Goal: Task Accomplishment & Management: Complete application form

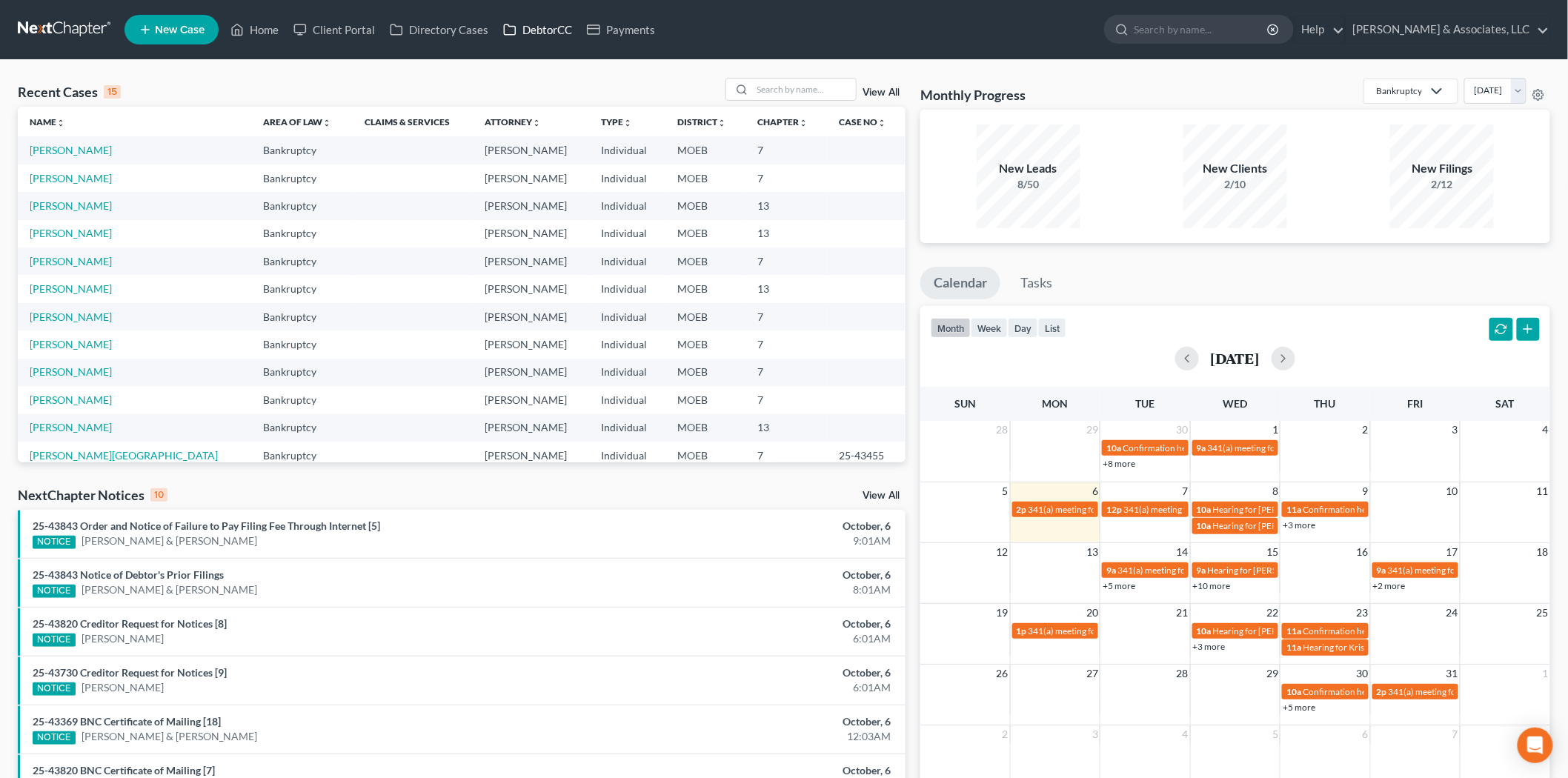
click at [514, 31] on icon at bounding box center [510, 29] width 13 height 18
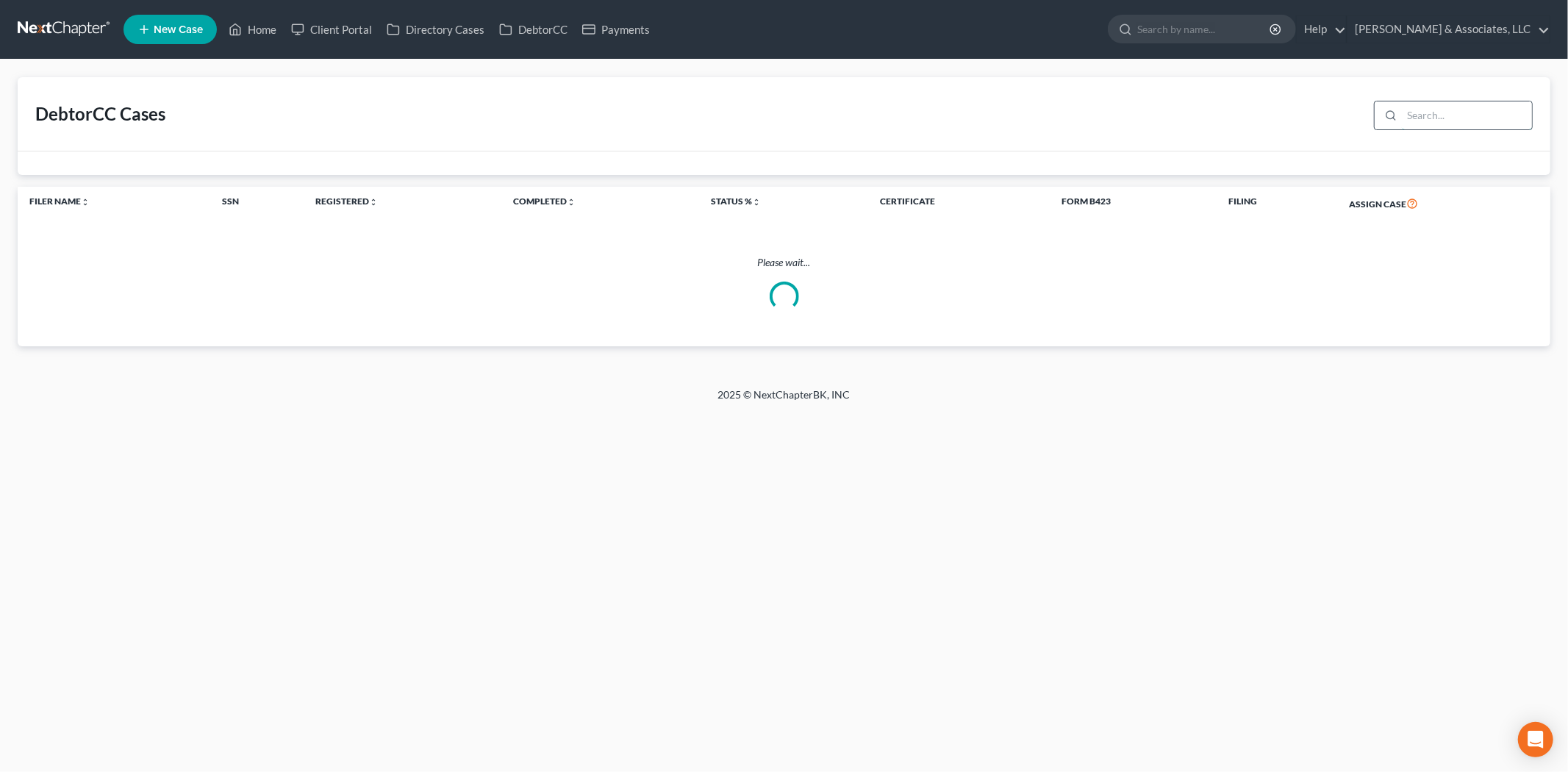
click at [1426, 114] on input "search" at bounding box center [1466, 115] width 130 height 28
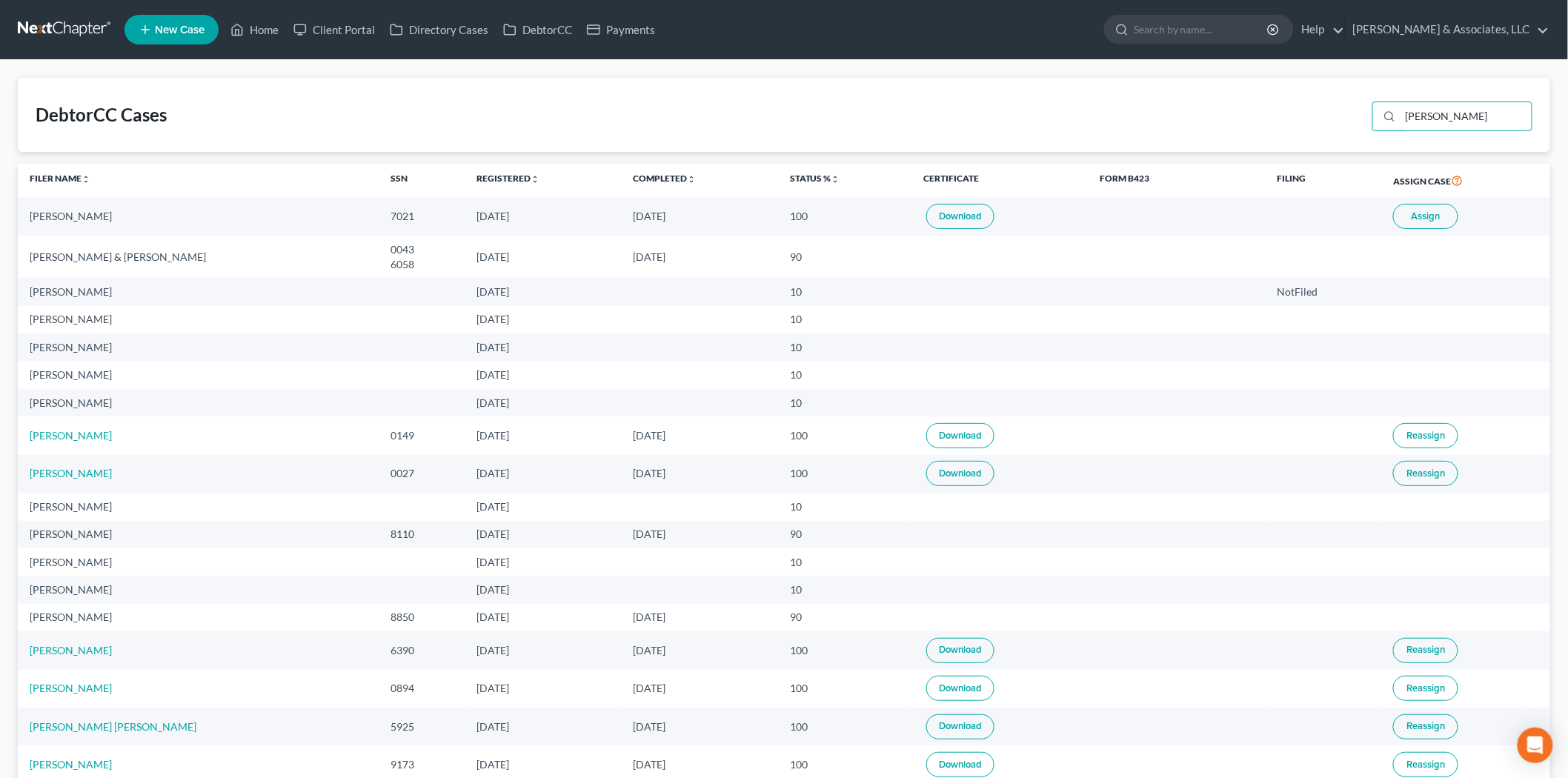
type input "[PERSON_NAME]"
click at [1424, 220] on span "Assign" at bounding box center [1425, 216] width 29 height 12
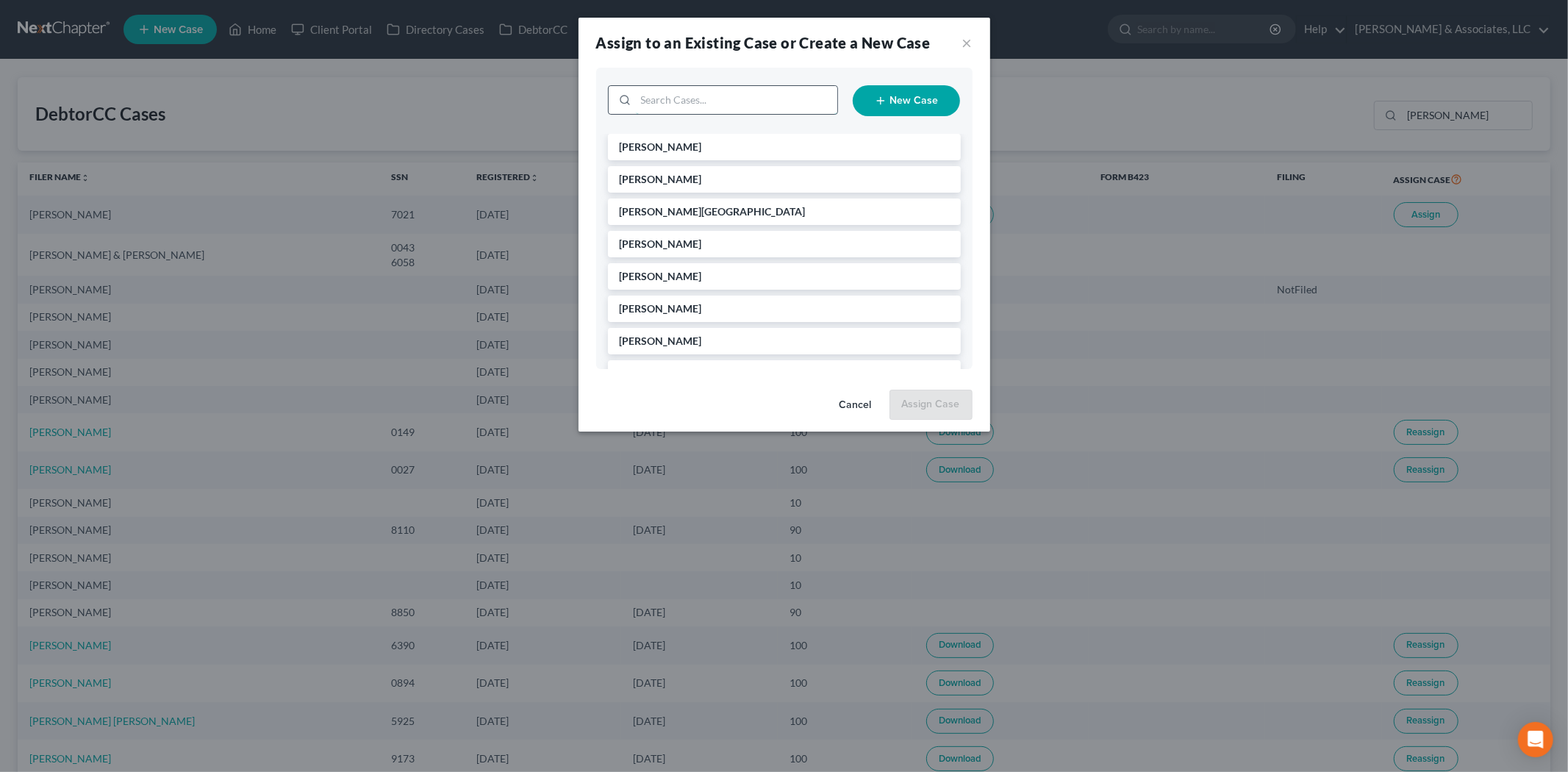
click at [667, 100] on input "search" at bounding box center [736, 100] width 201 height 28
type input "[PERSON_NAME]"
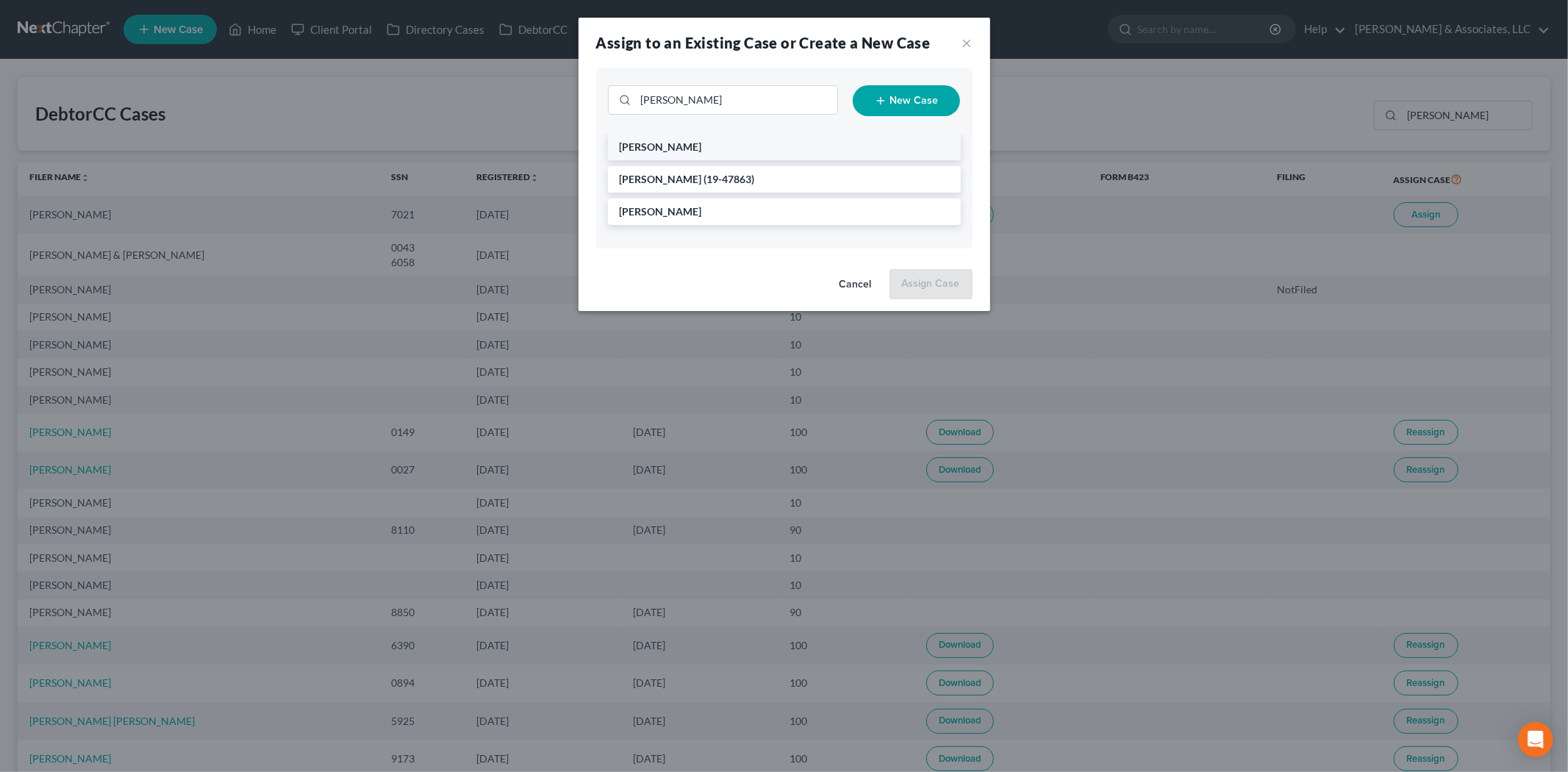
click at [688, 143] on li "[PERSON_NAME]" at bounding box center [785, 147] width 353 height 26
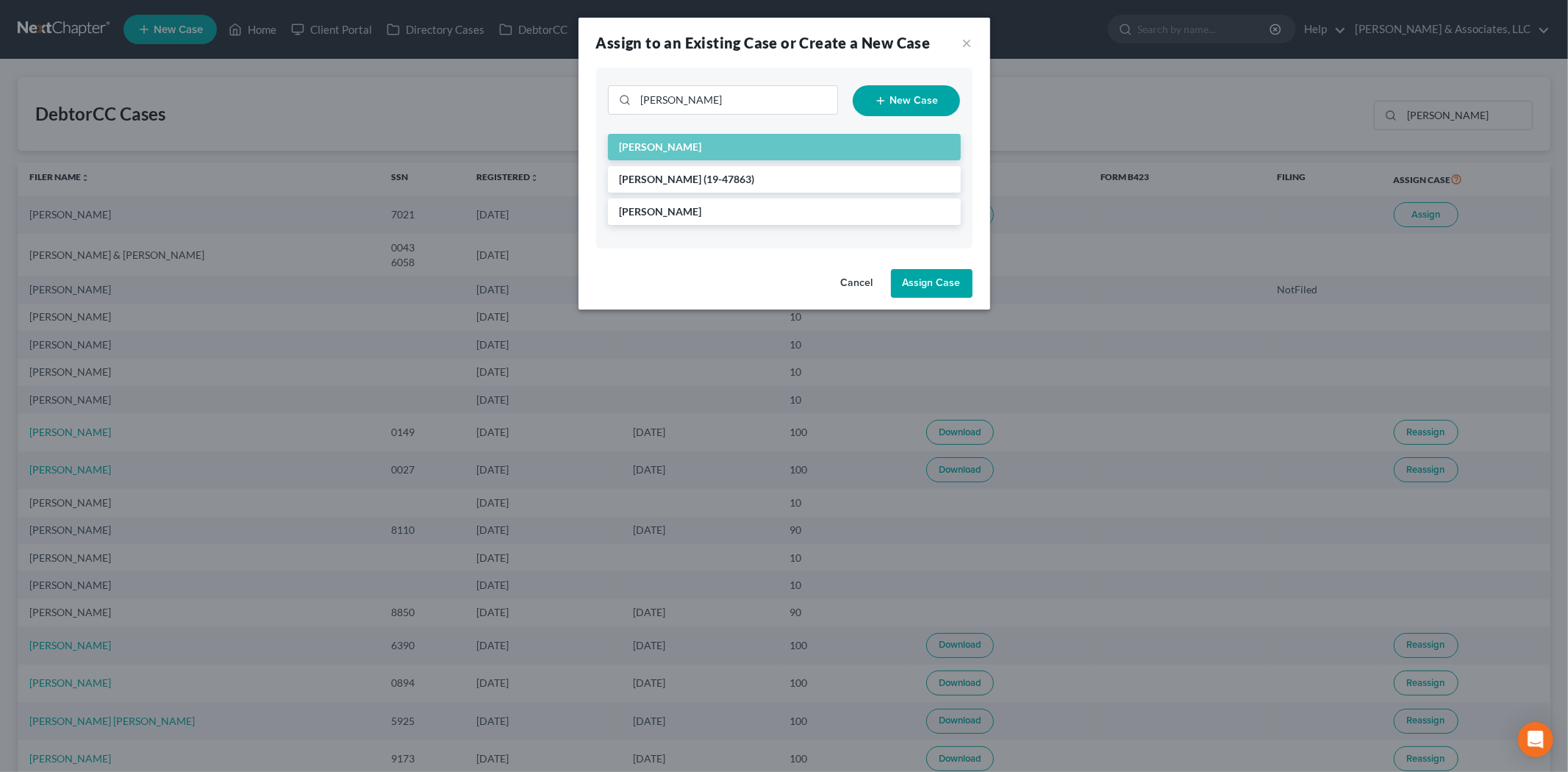
click at [904, 289] on button "Assign Case" at bounding box center [931, 284] width 82 height 30
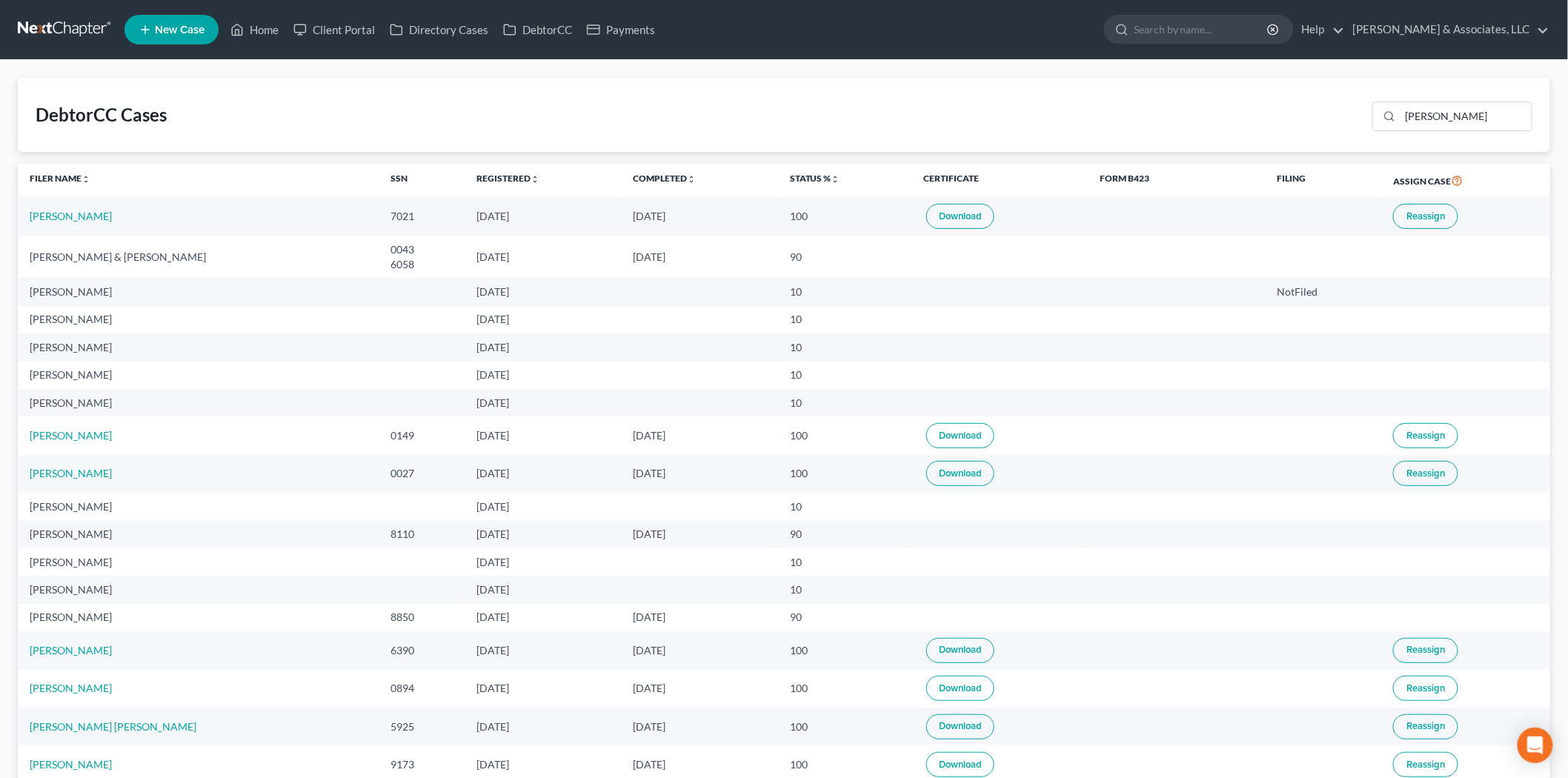
click at [167, 16] on link "New Case" at bounding box center [172, 30] width 94 height 30
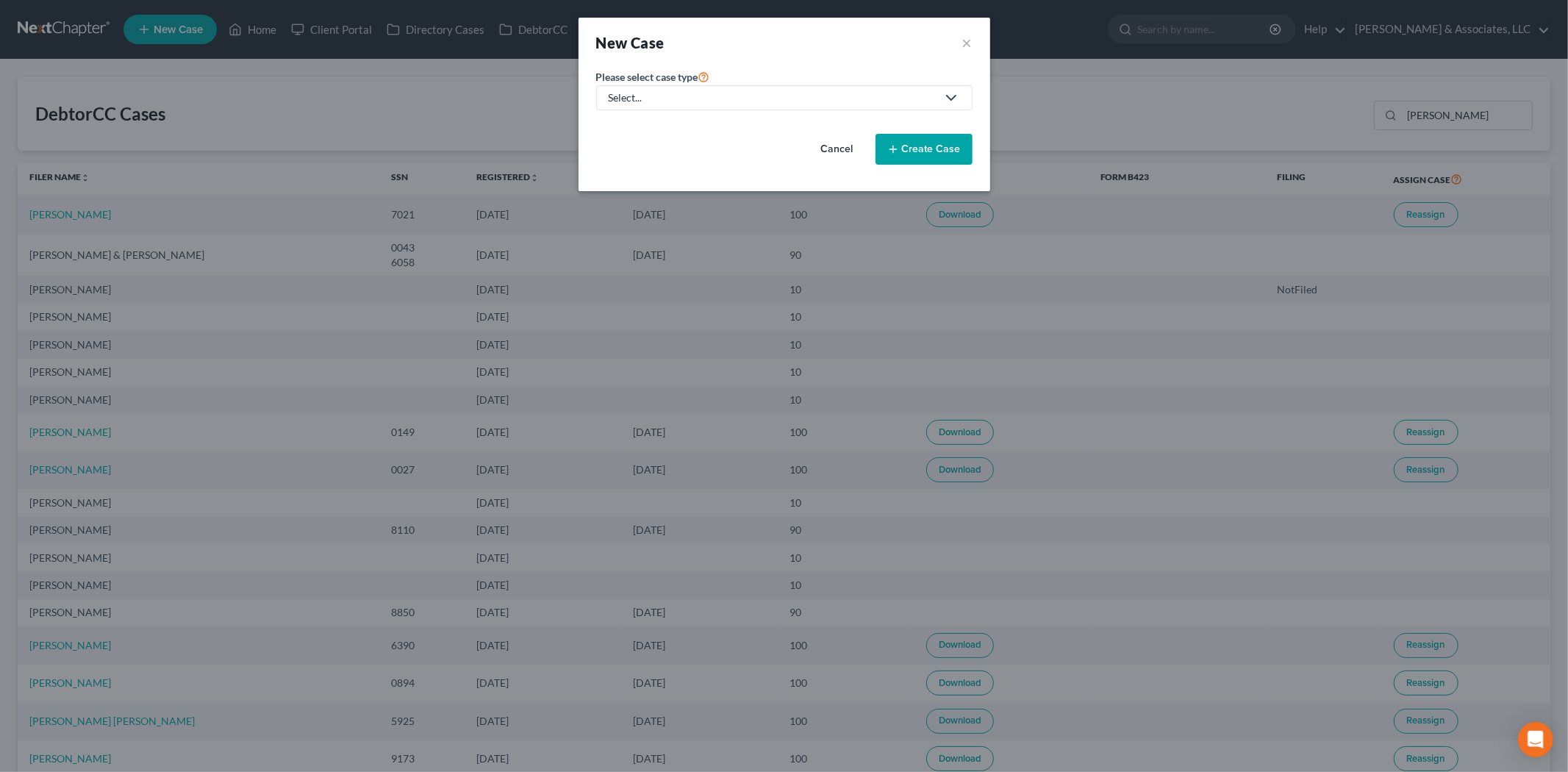
click at [669, 93] on div "Select..." at bounding box center [772, 97] width 327 height 15
click at [651, 129] on div "Bankruptcy" at bounding box center [674, 127] width 128 height 15
select select "45"
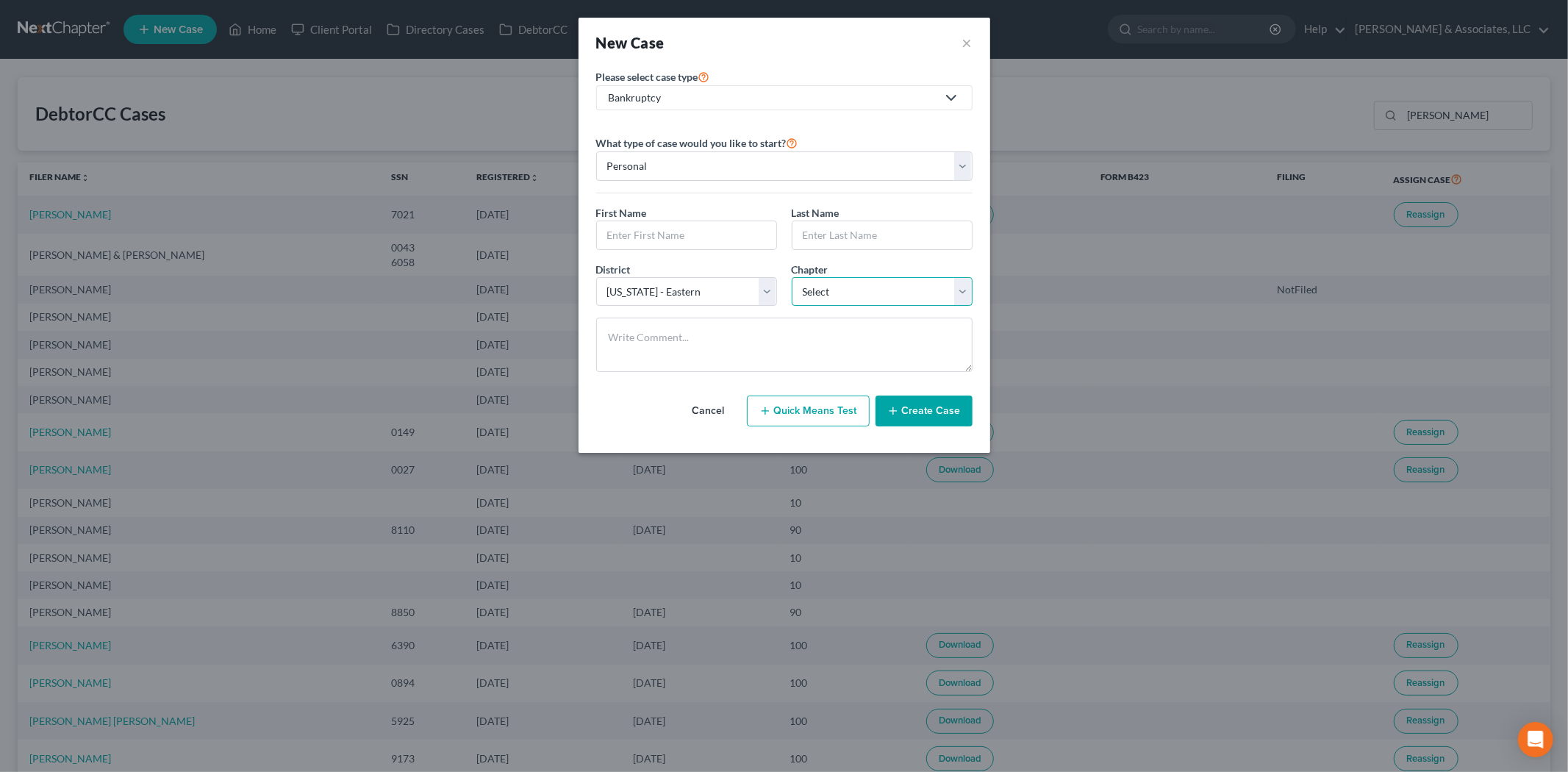
click at [826, 305] on select "Select 7 11 12 13" at bounding box center [882, 292] width 180 height 30
select select "3"
click at [792, 277] on select "Select 7 11 12 13" at bounding box center [882, 292] width 180 height 30
click at [649, 226] on input "text" at bounding box center [686, 235] width 180 height 28
type input "[PERSON_NAME]"
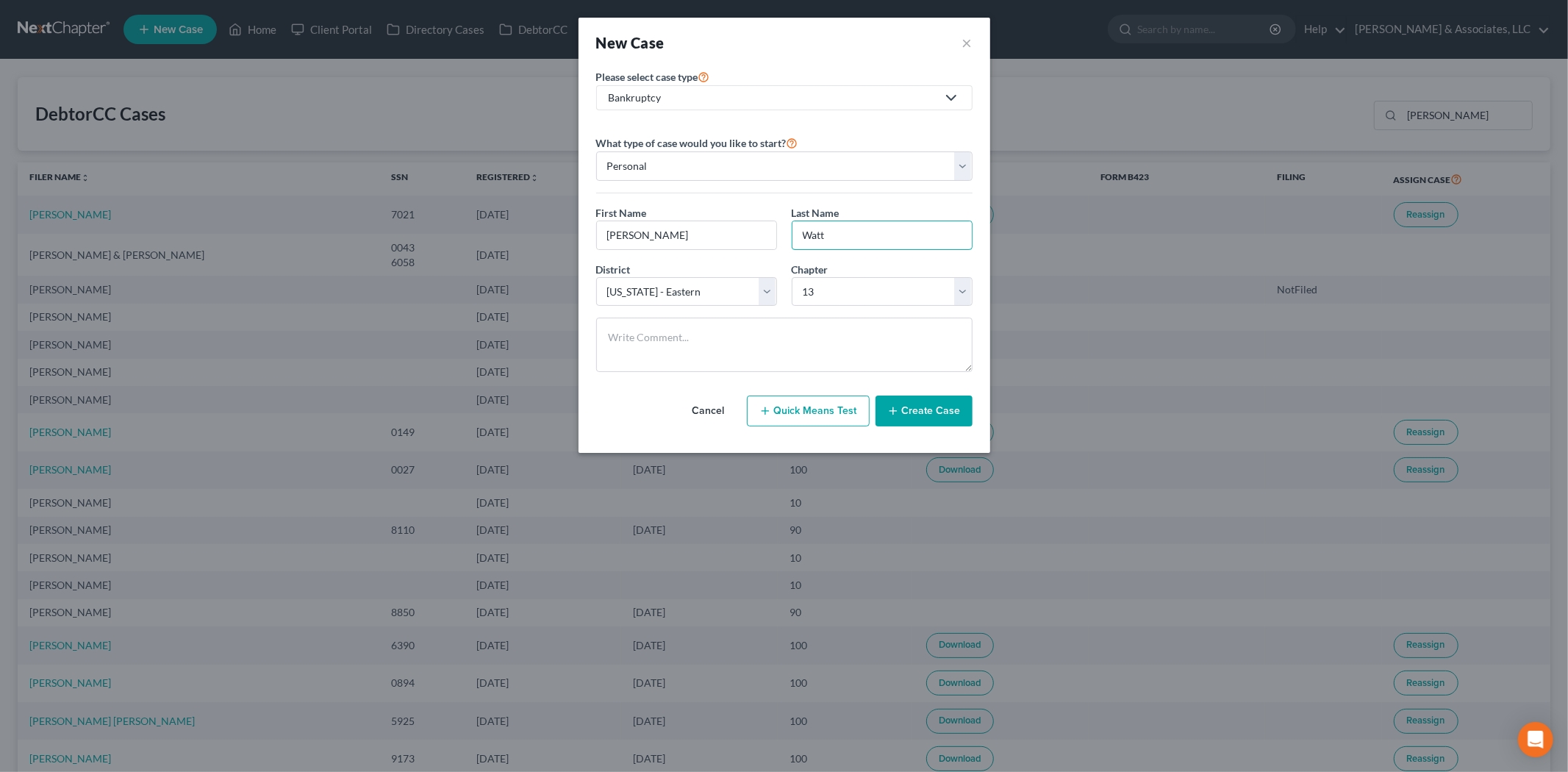
type input "Watt"
click at [902, 419] on button "Create Case" at bounding box center [924, 411] width 97 height 31
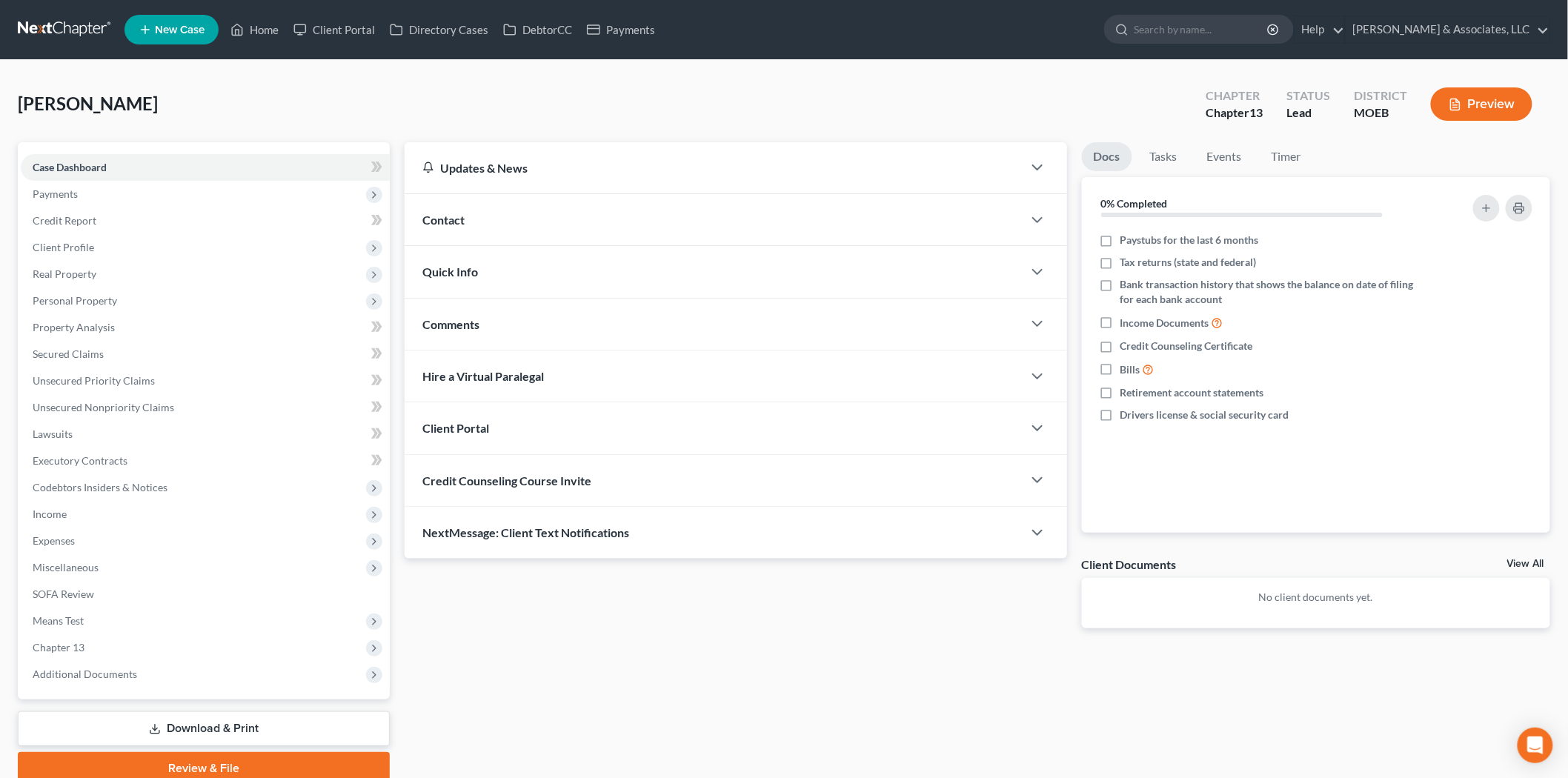
click at [459, 227] on div "Contact" at bounding box center [713, 220] width 618 height 51
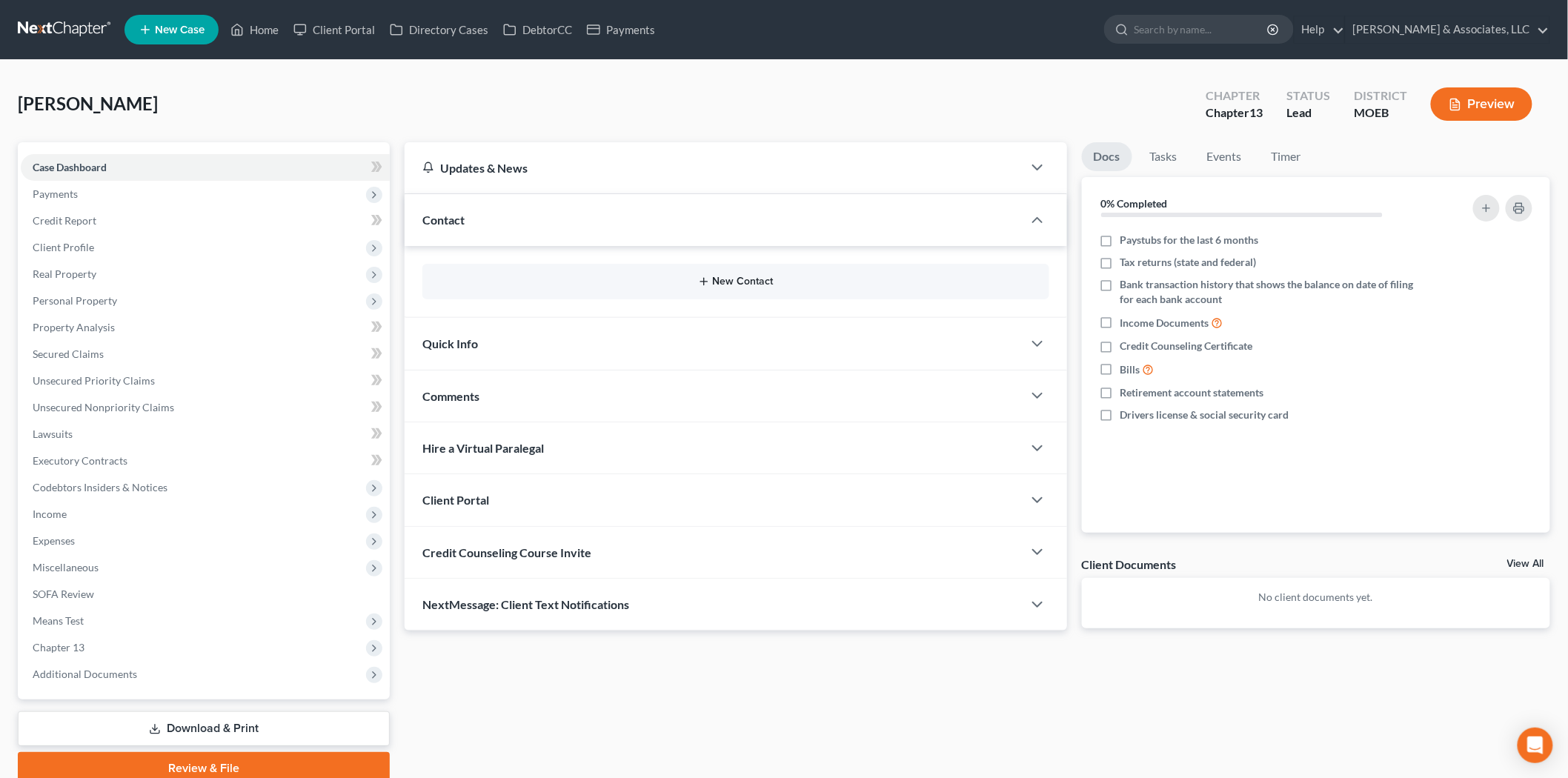
click at [732, 285] on button "New Contact" at bounding box center [735, 282] width 603 height 12
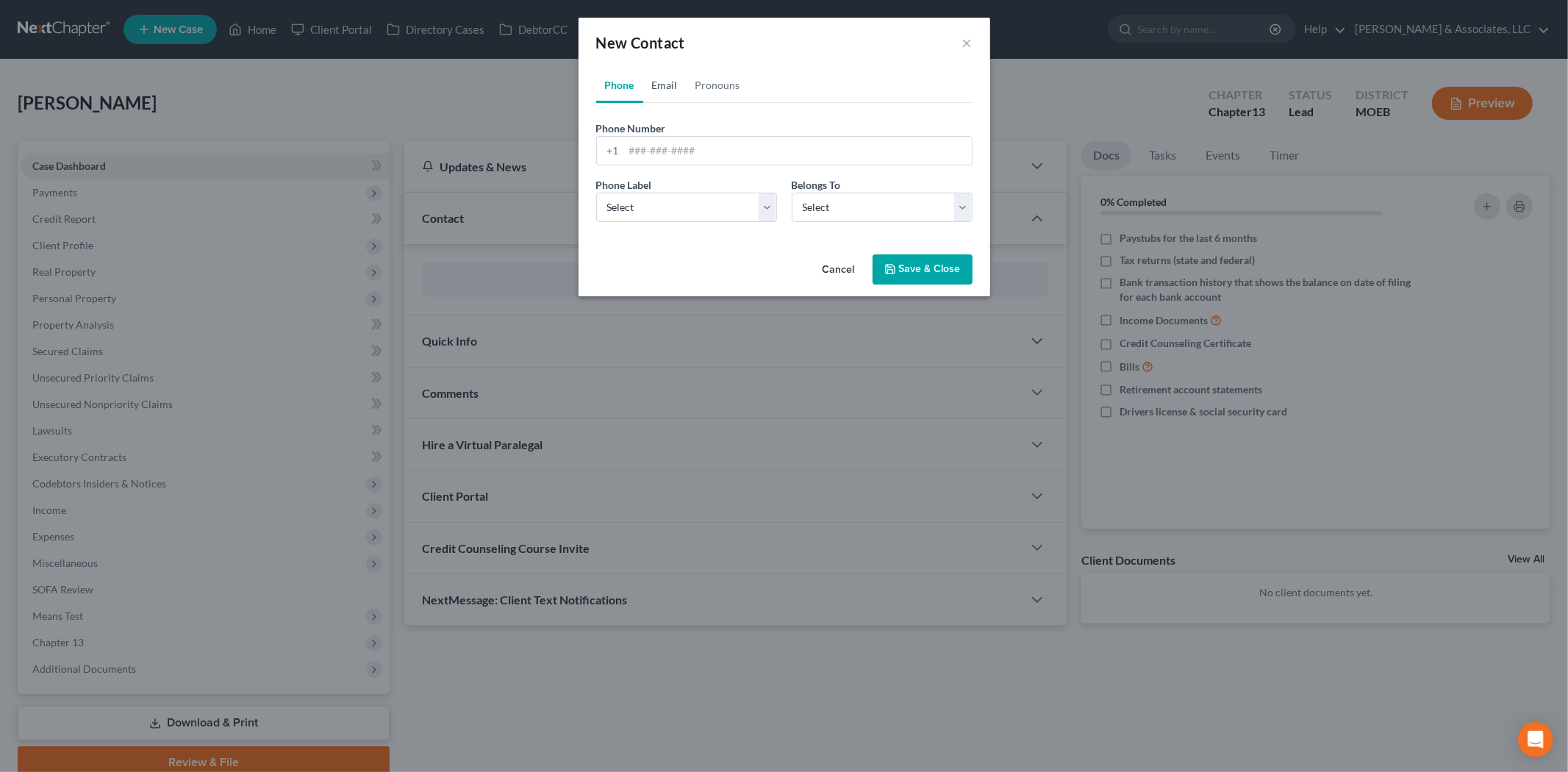
click at [658, 83] on link "Email" at bounding box center [665, 85] width 44 height 35
click at [669, 152] on input "email" at bounding box center [797, 151] width 348 height 28
paste input "[EMAIL_ADDRESS][DOMAIN_NAME]"
type input "[EMAIL_ADDRESS][DOMAIN_NAME]"
click at [684, 223] on div "Email Label Select Home Work Other Belongs To * Select Client Other" at bounding box center [784, 205] width 391 height 57
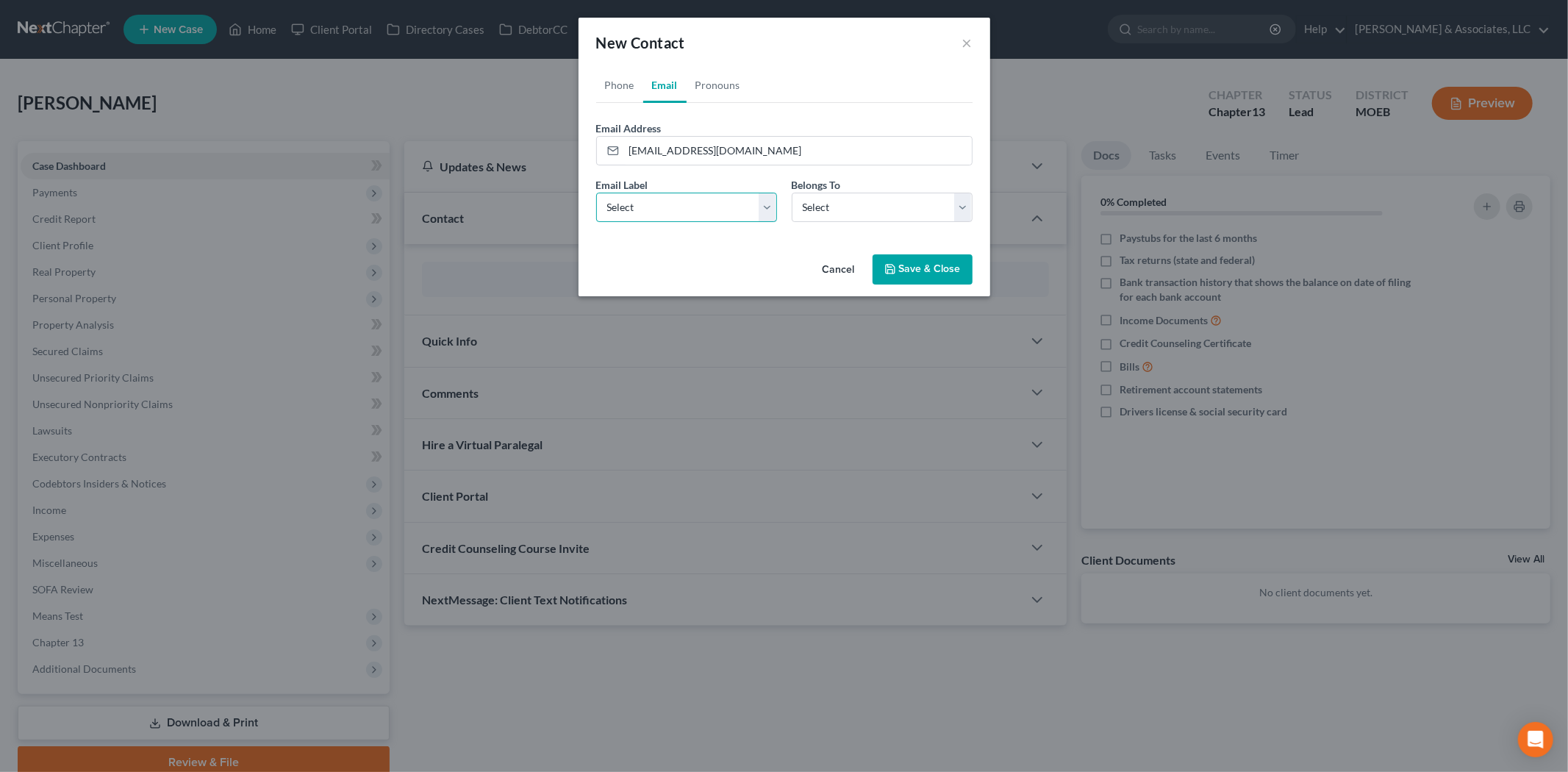
drag, startPoint x: 681, startPoint y: 207, endPoint x: 681, endPoint y: 216, distance: 9.0
click at [681, 207] on select "Select Home Work Other" at bounding box center [686, 208] width 180 height 30
select select "0"
click at [596, 193] on select "Select Home Work Other" at bounding box center [686, 208] width 180 height 30
click at [820, 195] on select "Select Client Other" at bounding box center [882, 208] width 180 height 30
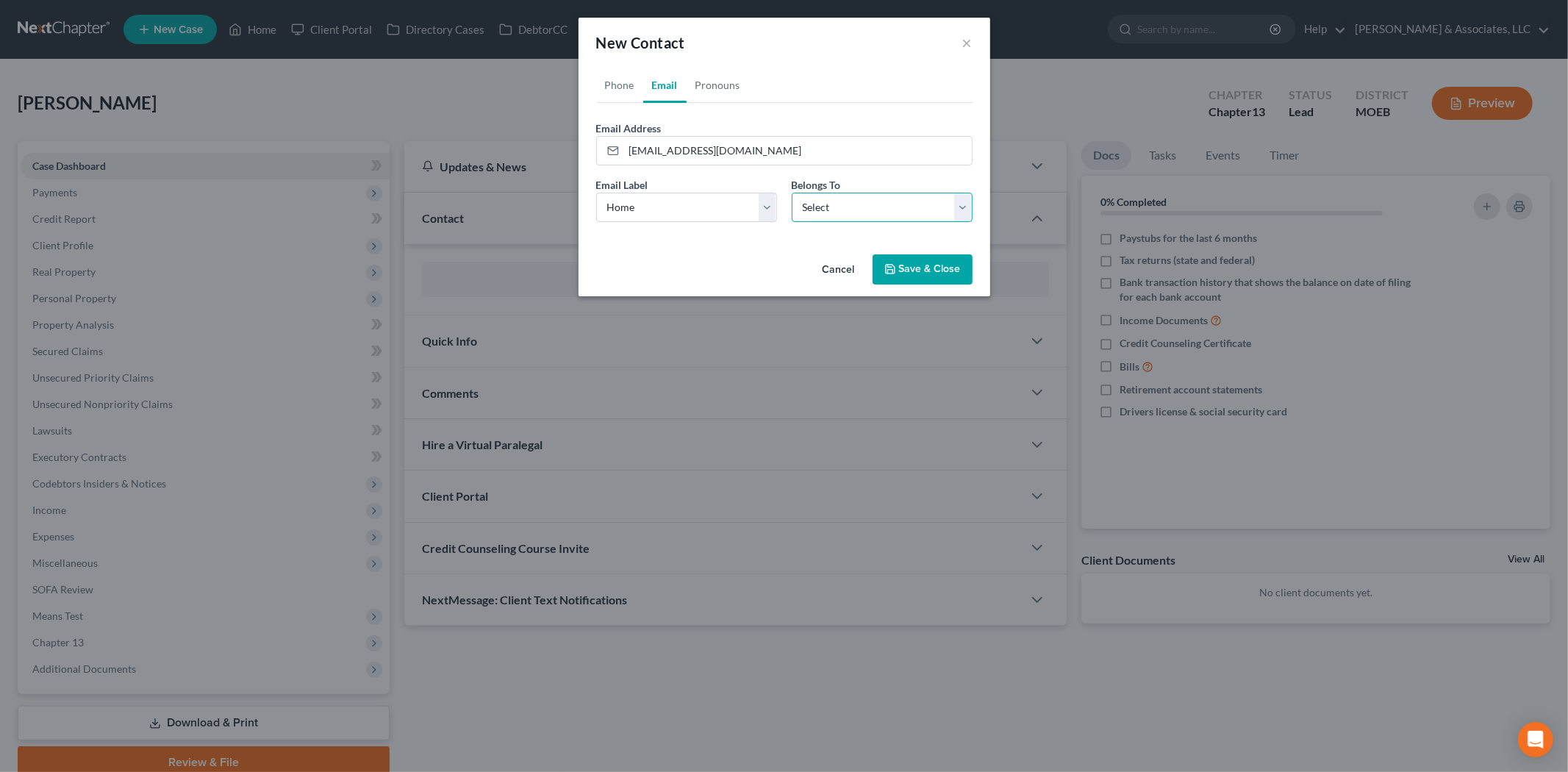
select select "0"
click at [792, 193] on select "Select Client Other" at bounding box center [882, 208] width 180 height 30
select select "0"
click at [621, 85] on link "Phone" at bounding box center [619, 85] width 47 height 35
click at [657, 151] on input "tel" at bounding box center [797, 151] width 348 height 28
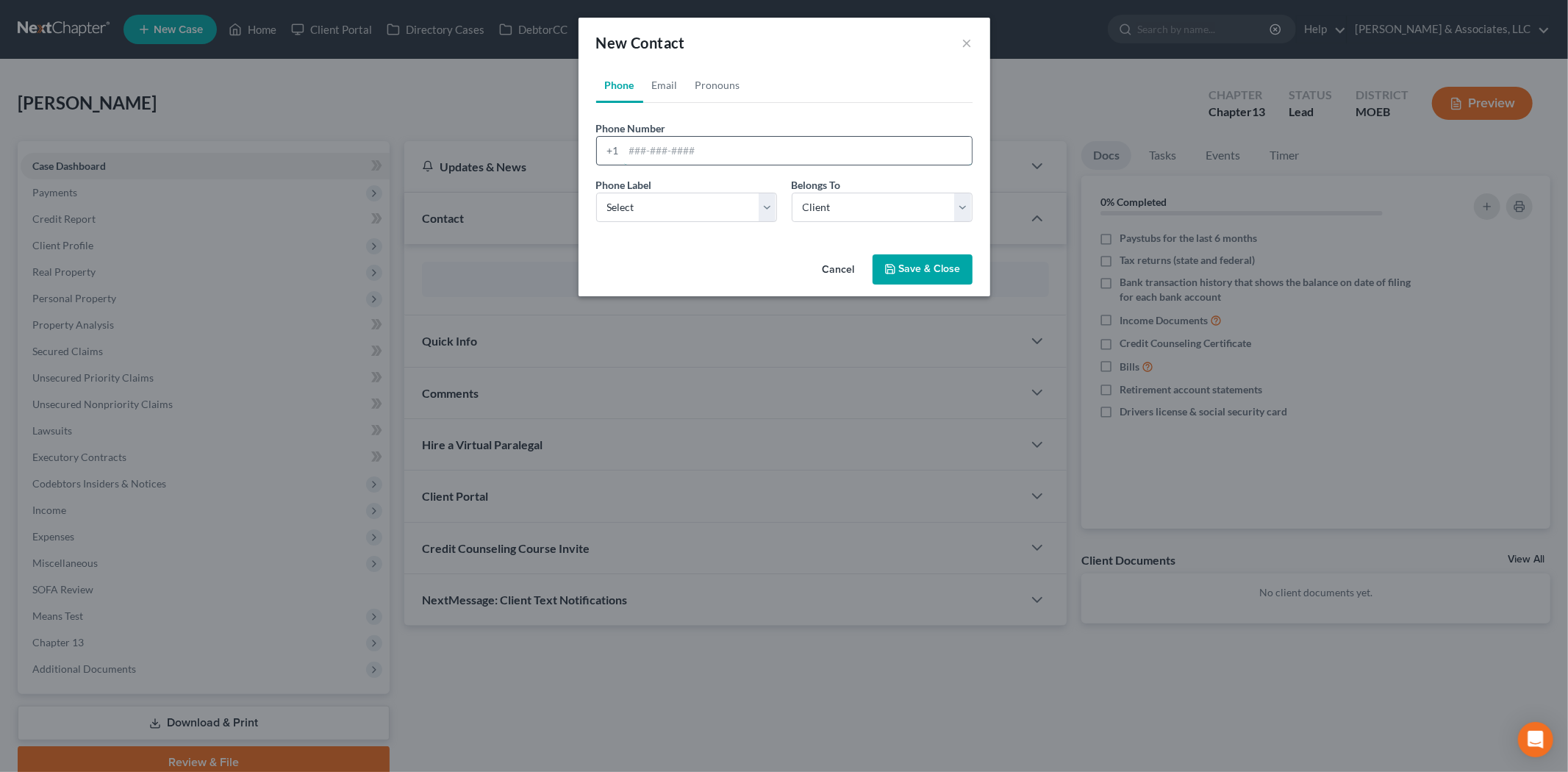
paste input "[PHONE_NUMBER]"
type input "[PHONE_NUMBER]"
click at [666, 217] on select "Select Mobile Home Work Other" at bounding box center [686, 208] width 180 height 30
select select "0"
click at [596, 193] on select "Select Mobile Home Work Other" at bounding box center [686, 208] width 180 height 30
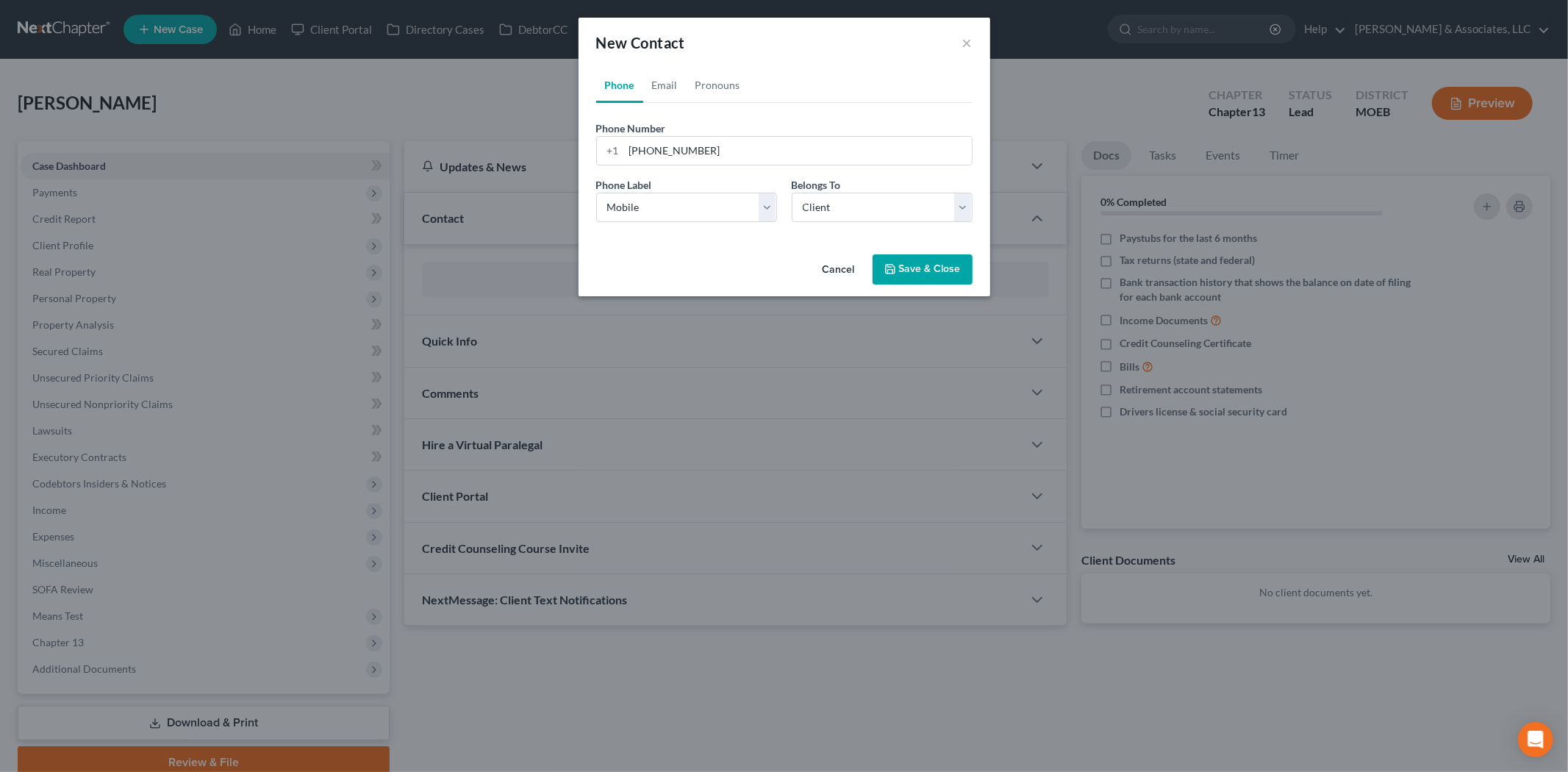
click at [898, 274] on button "Save & Close" at bounding box center [922, 270] width 100 height 31
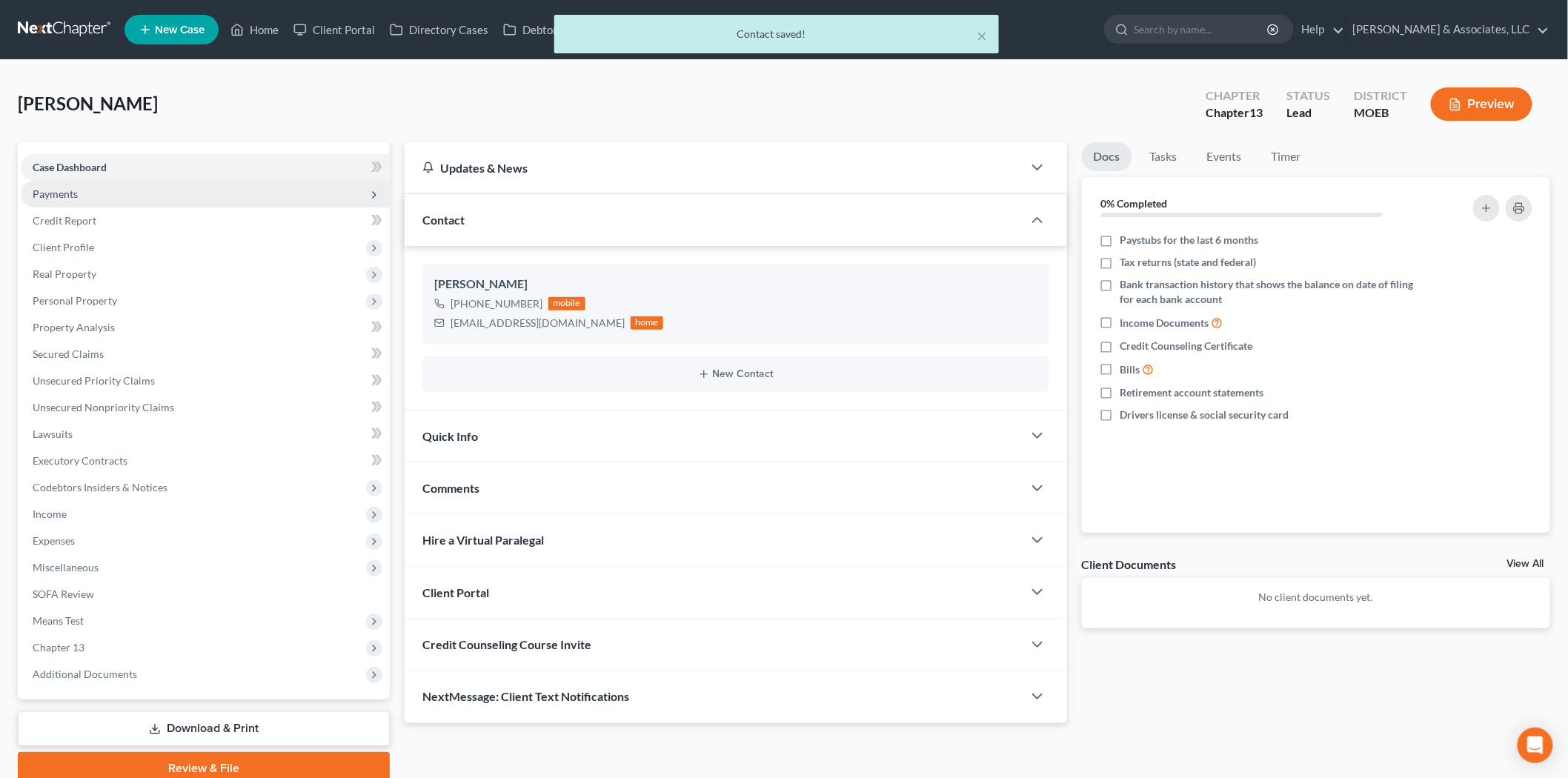
click at [91, 196] on span "Payments" at bounding box center [205, 194] width 369 height 27
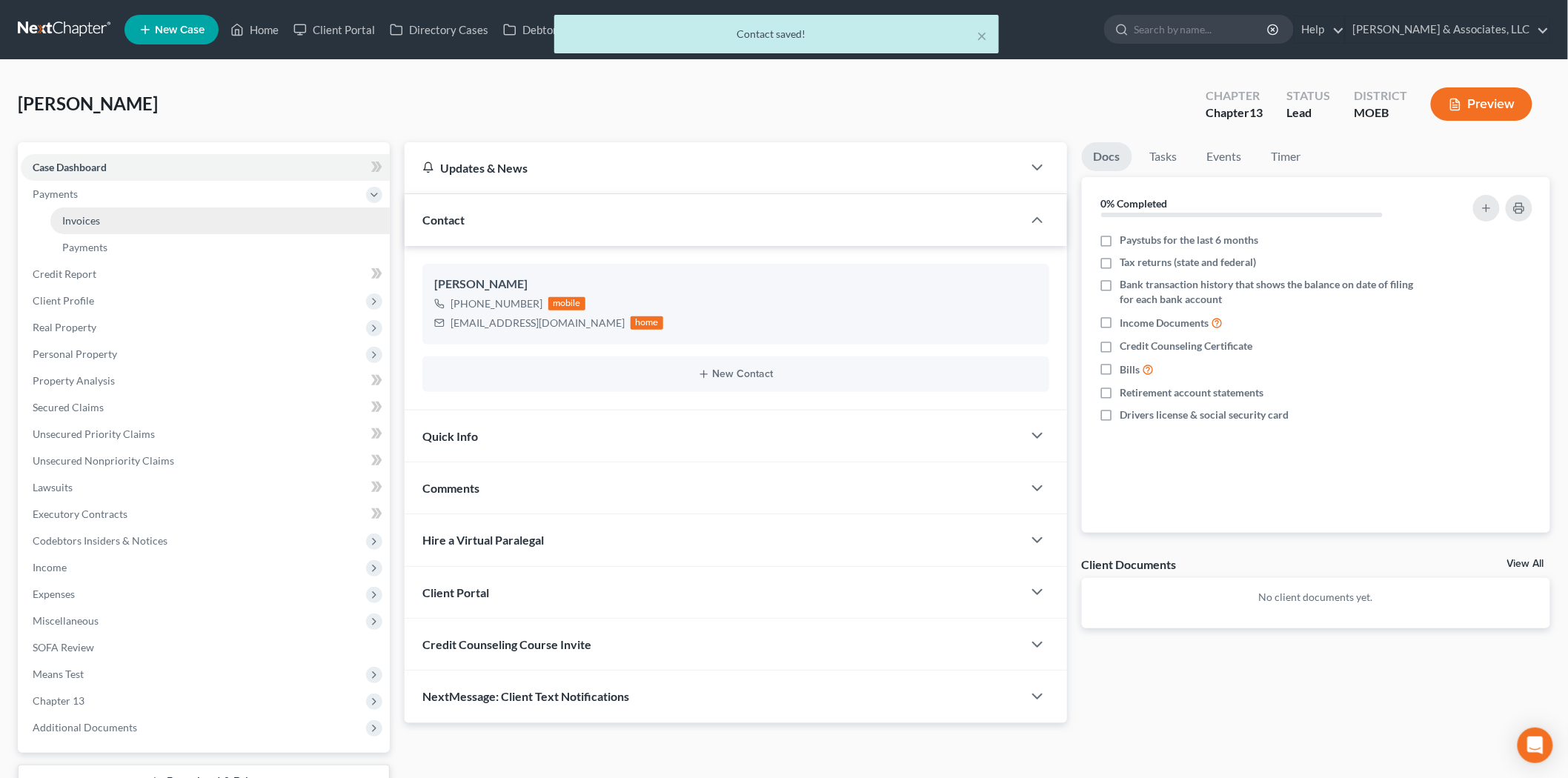
click at [89, 224] on span "Invoices" at bounding box center [81, 220] width 38 height 13
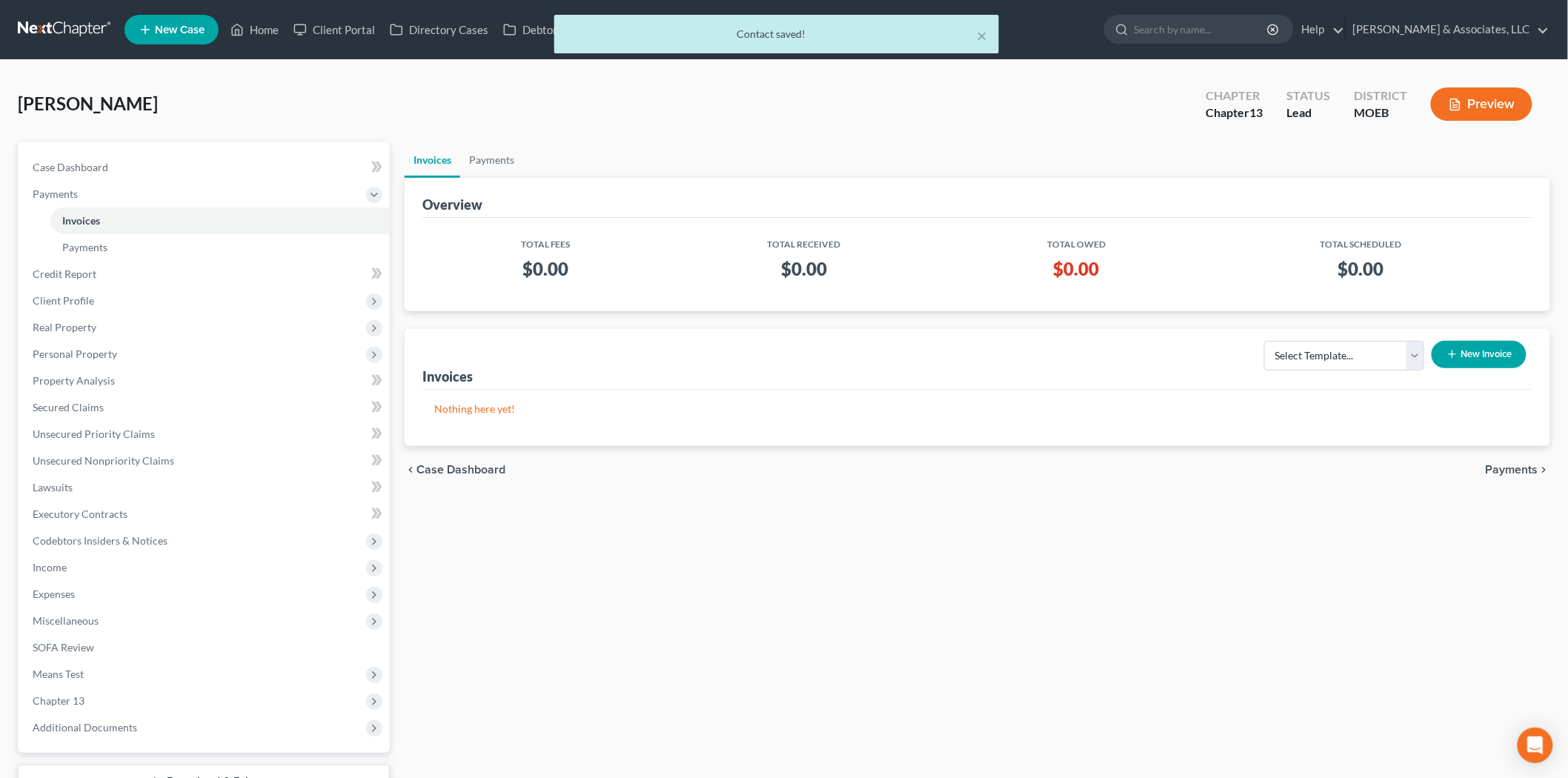
click at [1292, 372] on div "Select Template... Chapter 7 Template Chapter 13 Template Chapter 7 with legal …" at bounding box center [1391, 360] width 281 height 50
click at [1294, 361] on select "Select Template... Chapter 7 Template Chapter 13 Template Chapter 7 with legal …" at bounding box center [1344, 356] width 160 height 30
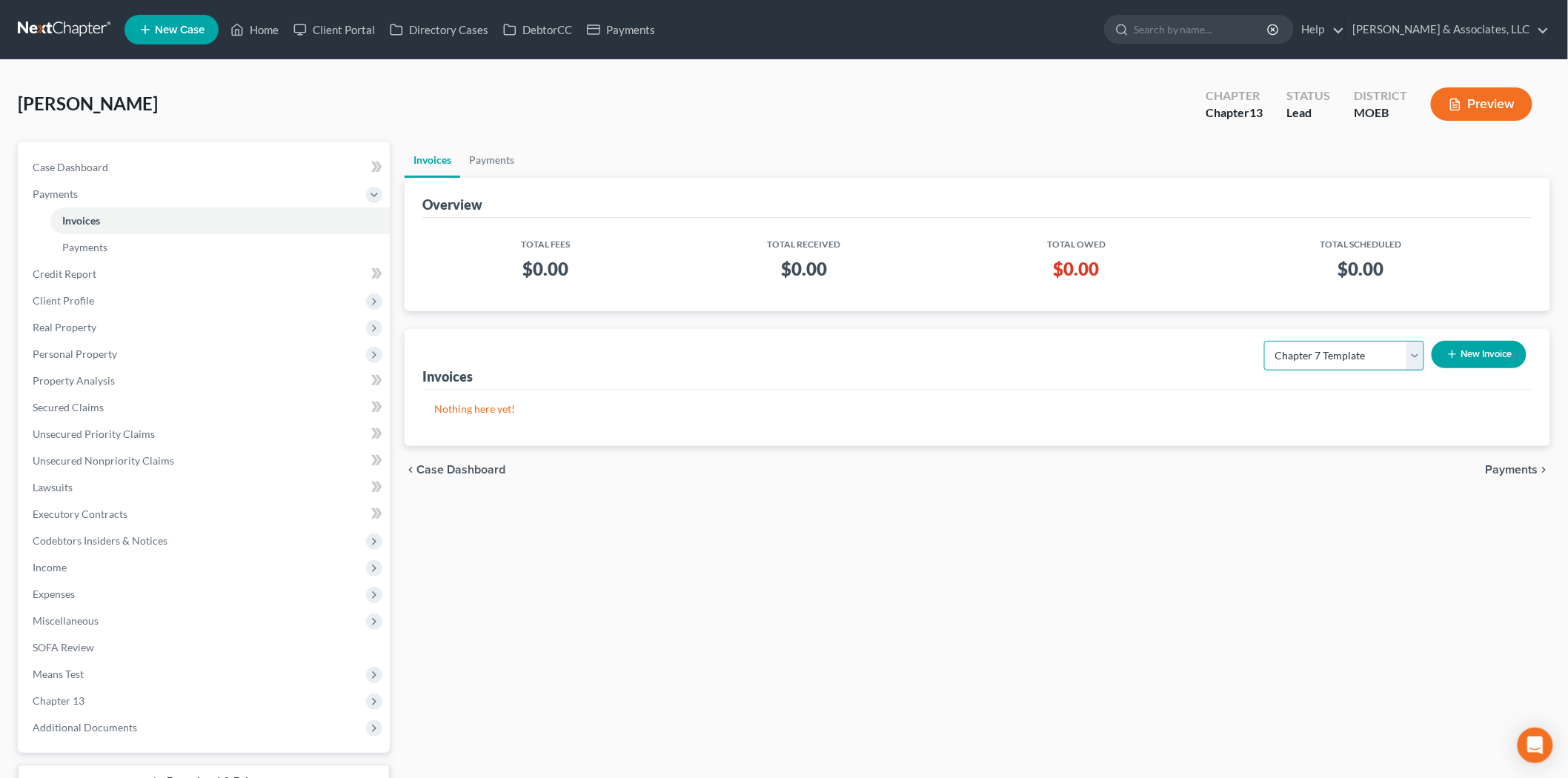
click at [1265, 341] on select "Select Template... Chapter 7 Template Chapter 13 Template Chapter 7 with legal …" at bounding box center [1344, 356] width 160 height 30
click at [1401, 358] on select "Select Template... Chapter 7 Template Chapter 13 Template Chapter 7 with legal …" at bounding box center [1344, 356] width 160 height 30
select select "1"
click at [1265, 341] on select "Select Template... Chapter 7 Template Chapter 13 Template Chapter 7 with legal …" at bounding box center [1344, 356] width 160 height 30
click at [1491, 345] on button "New Invoice" at bounding box center [1479, 354] width 95 height 27
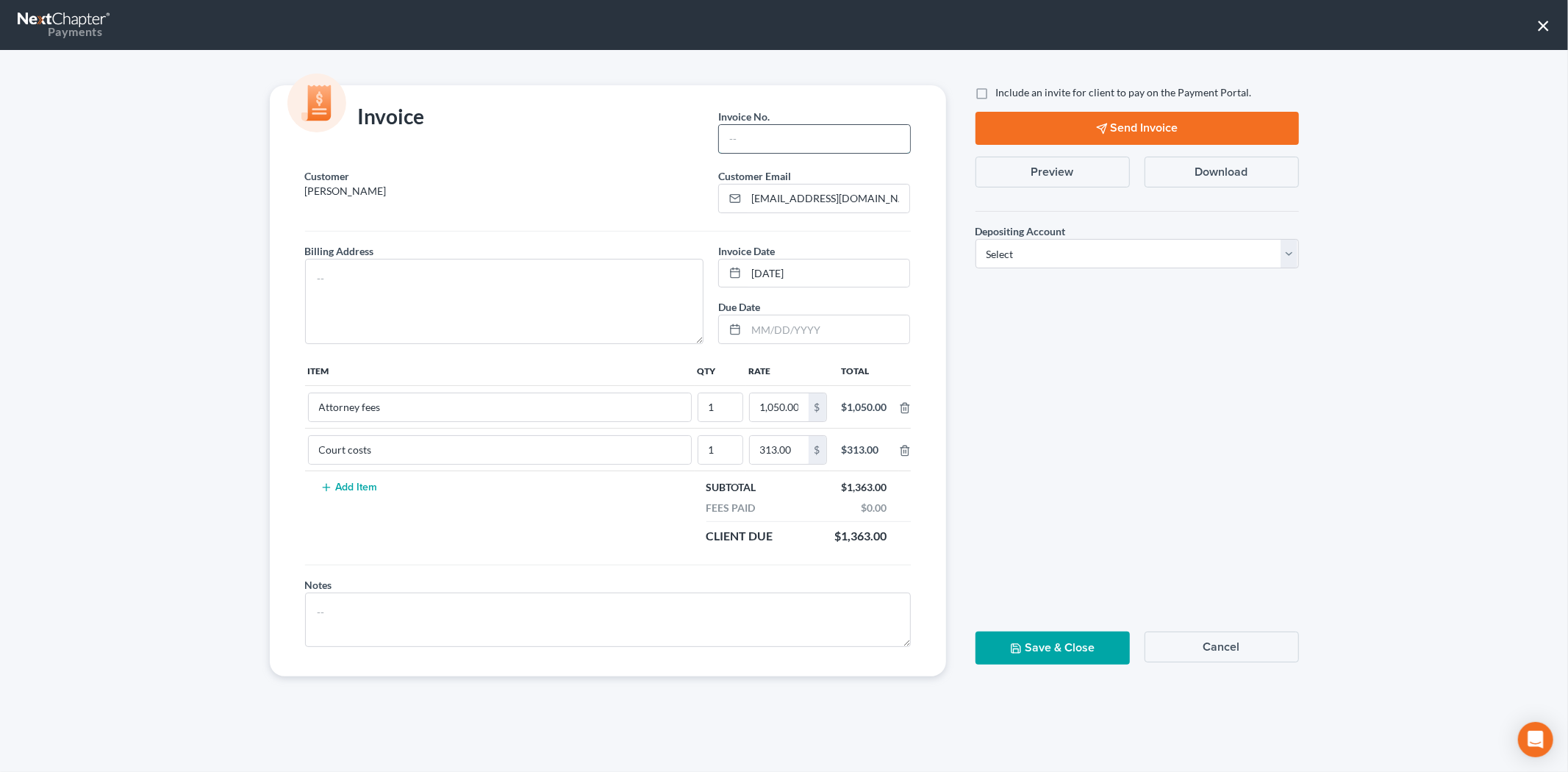
click at [794, 135] on input "text" at bounding box center [814, 139] width 191 height 28
type input "676"
drag, startPoint x: 557, startPoint y: 273, endPoint x: 557, endPoint y: 261, distance: 12.0
click at [555, 272] on textarea at bounding box center [504, 302] width 399 height 86
type textarea "NA"
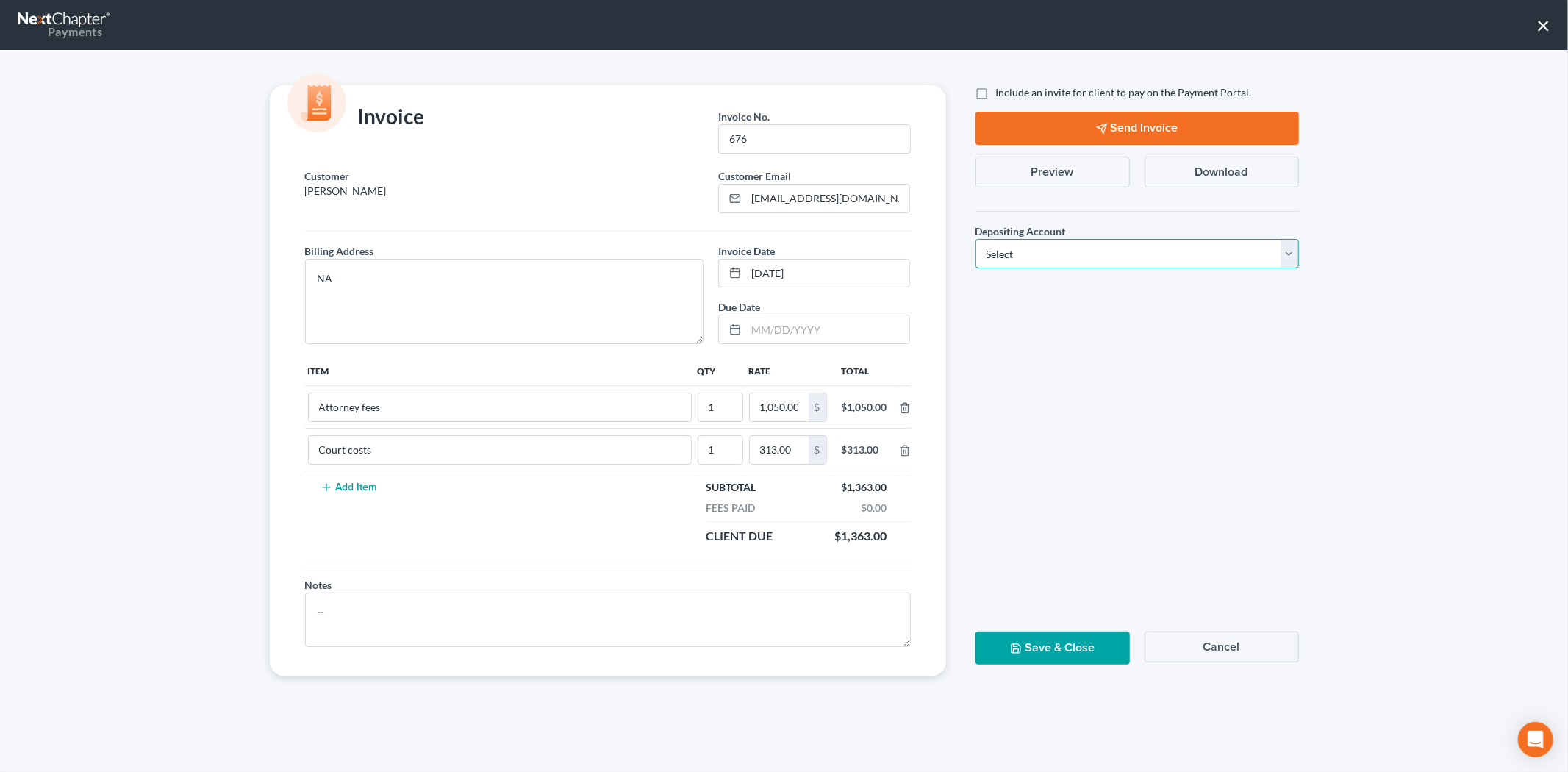
drag, startPoint x: 1022, startPoint y: 247, endPoint x: 1022, endPoint y: 265, distance: 18.0
click at [1022, 247] on select "Select Operation Trust" at bounding box center [1137, 254] width 324 height 30
select select "1"
click at [975, 239] on select "Select Operation Trust" at bounding box center [1137, 254] width 324 height 30
click at [996, 88] on label "Include an invite for client to pay on the Payment Portal." at bounding box center [1124, 93] width 256 height 15
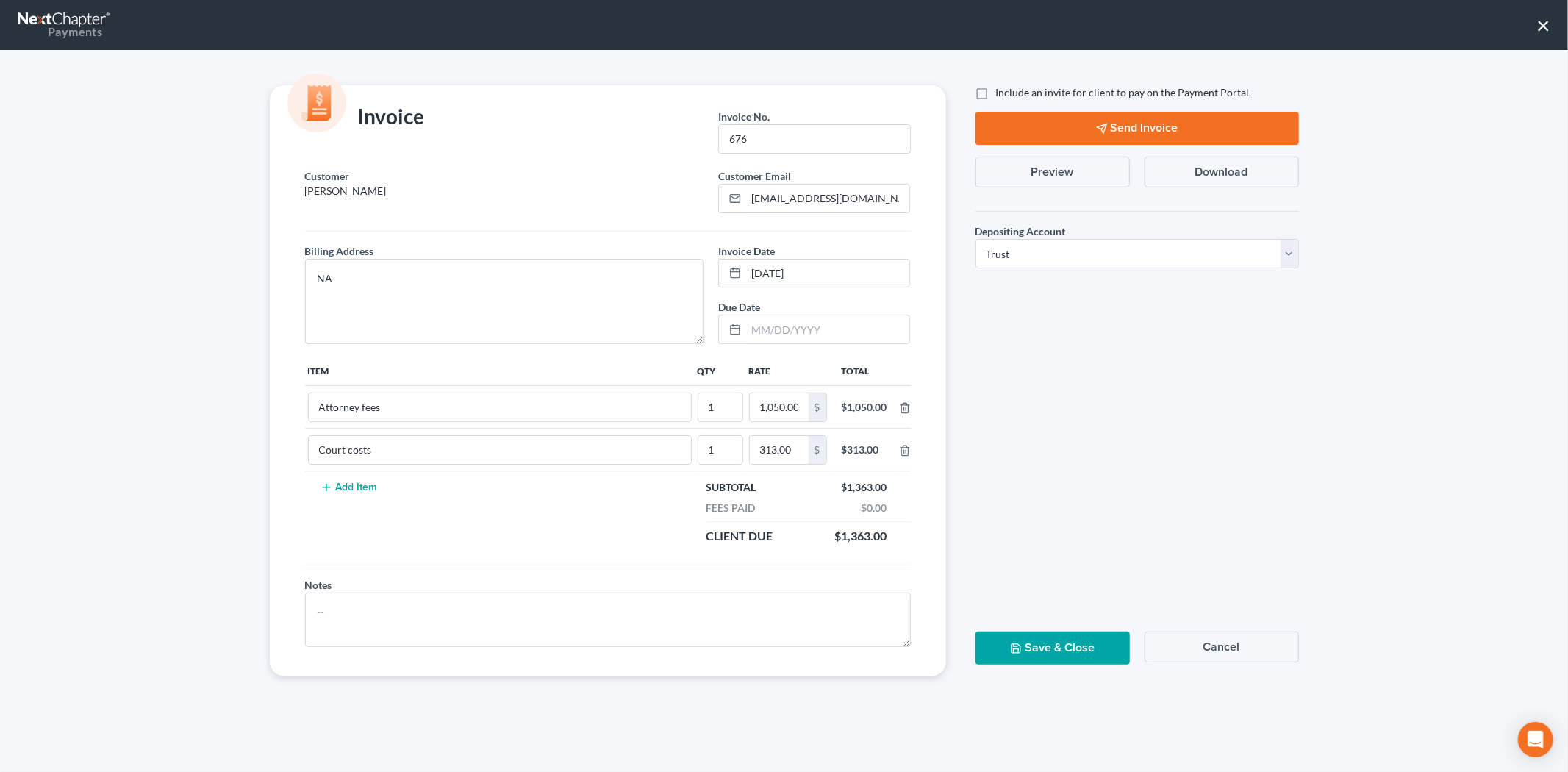
click at [1002, 88] on input "Include an invite for client to pay on the Payment Portal." at bounding box center [1006, 90] width 9 height 9
checkbox input "true"
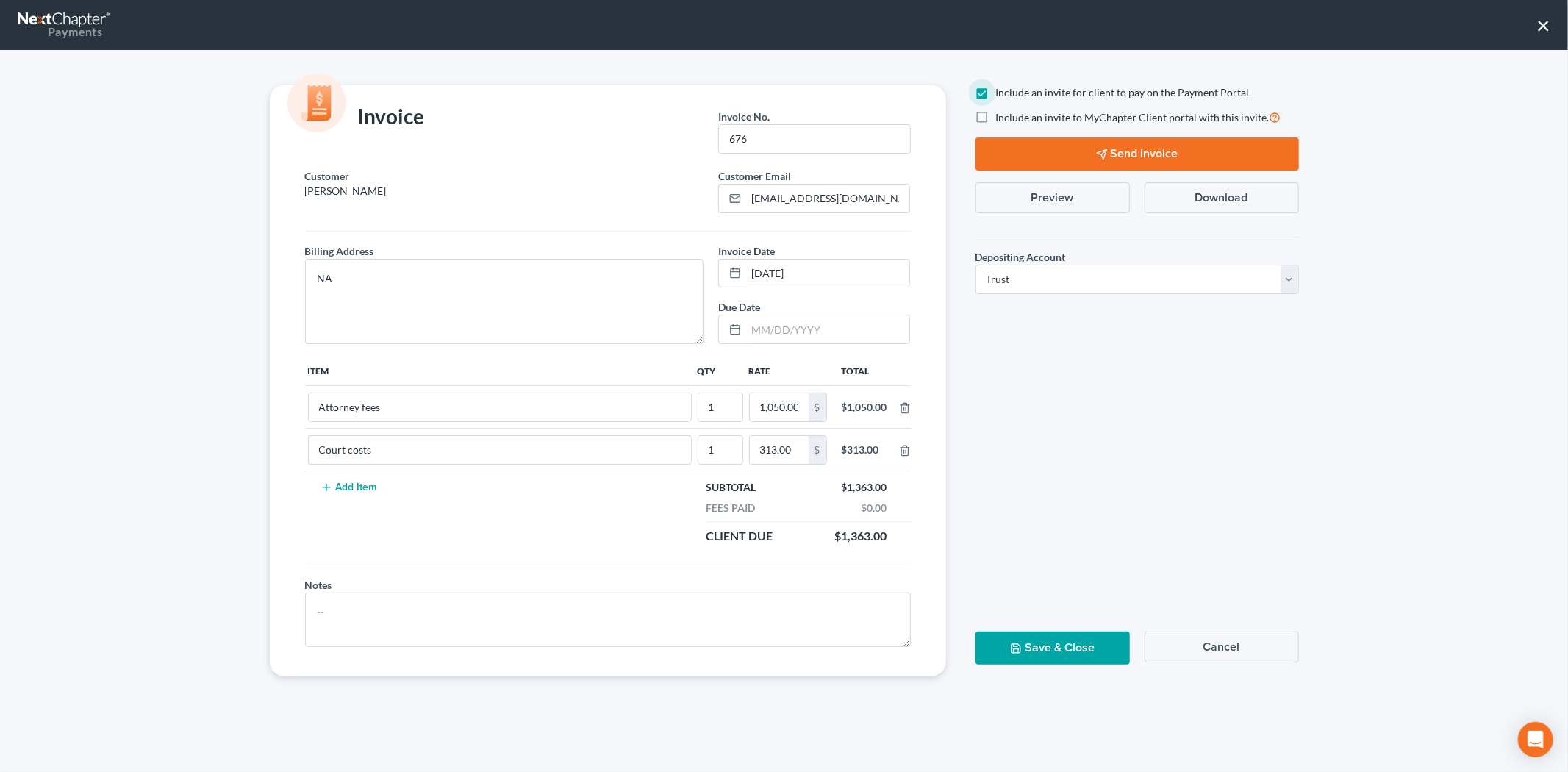
click at [996, 114] on label "Include an invite to MyChapter Client portal with this invite." at bounding box center [1139, 118] width 285 height 17
click at [1002, 114] on input "Include an invite to MyChapter Client portal with this invite." at bounding box center [1006, 114] width 9 height 9
checkbox input "true"
click at [1008, 145] on button "Send Invoice" at bounding box center [1137, 154] width 324 height 33
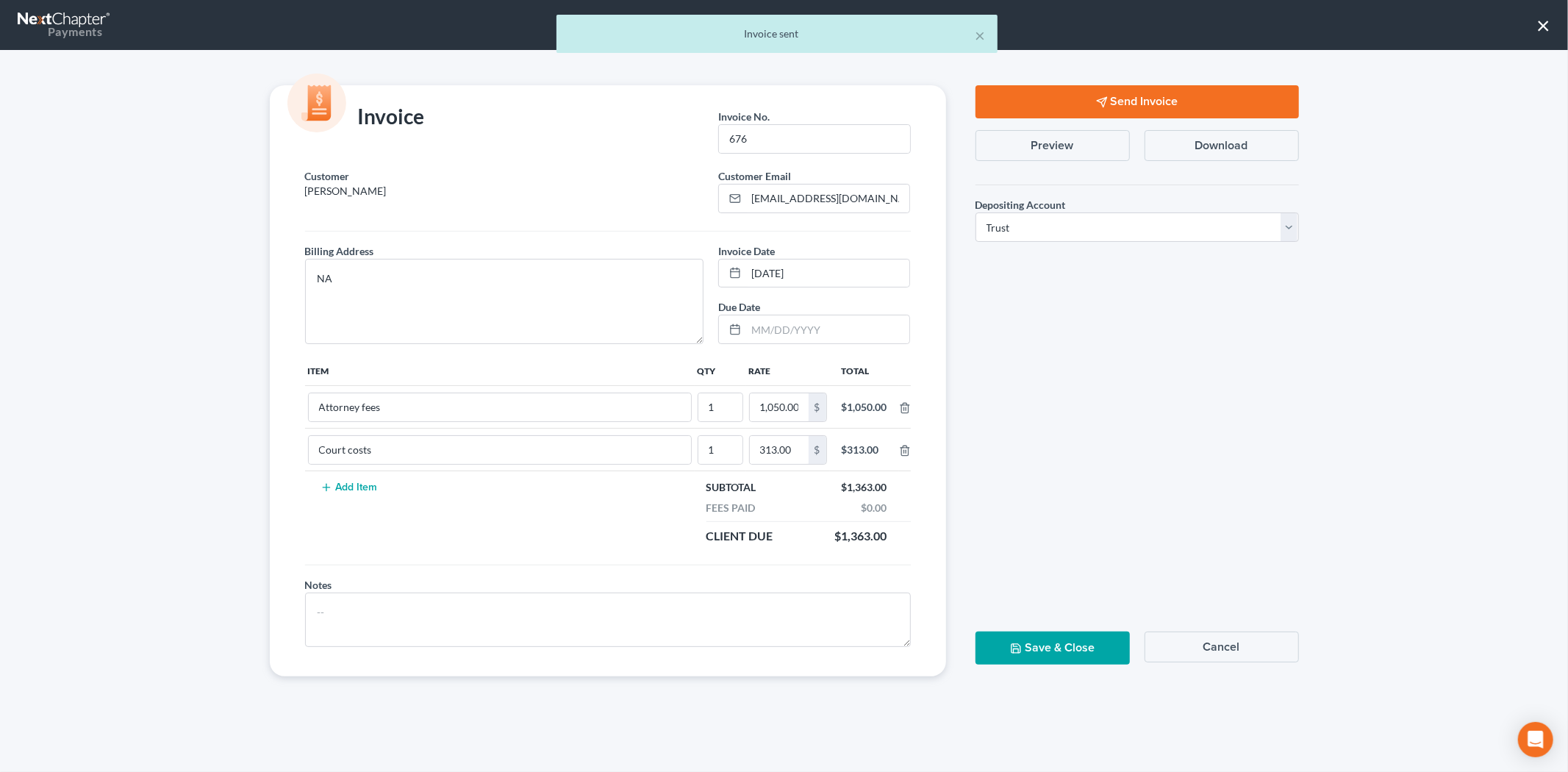
click at [1062, 653] on button "Save & Close" at bounding box center [1052, 648] width 154 height 33
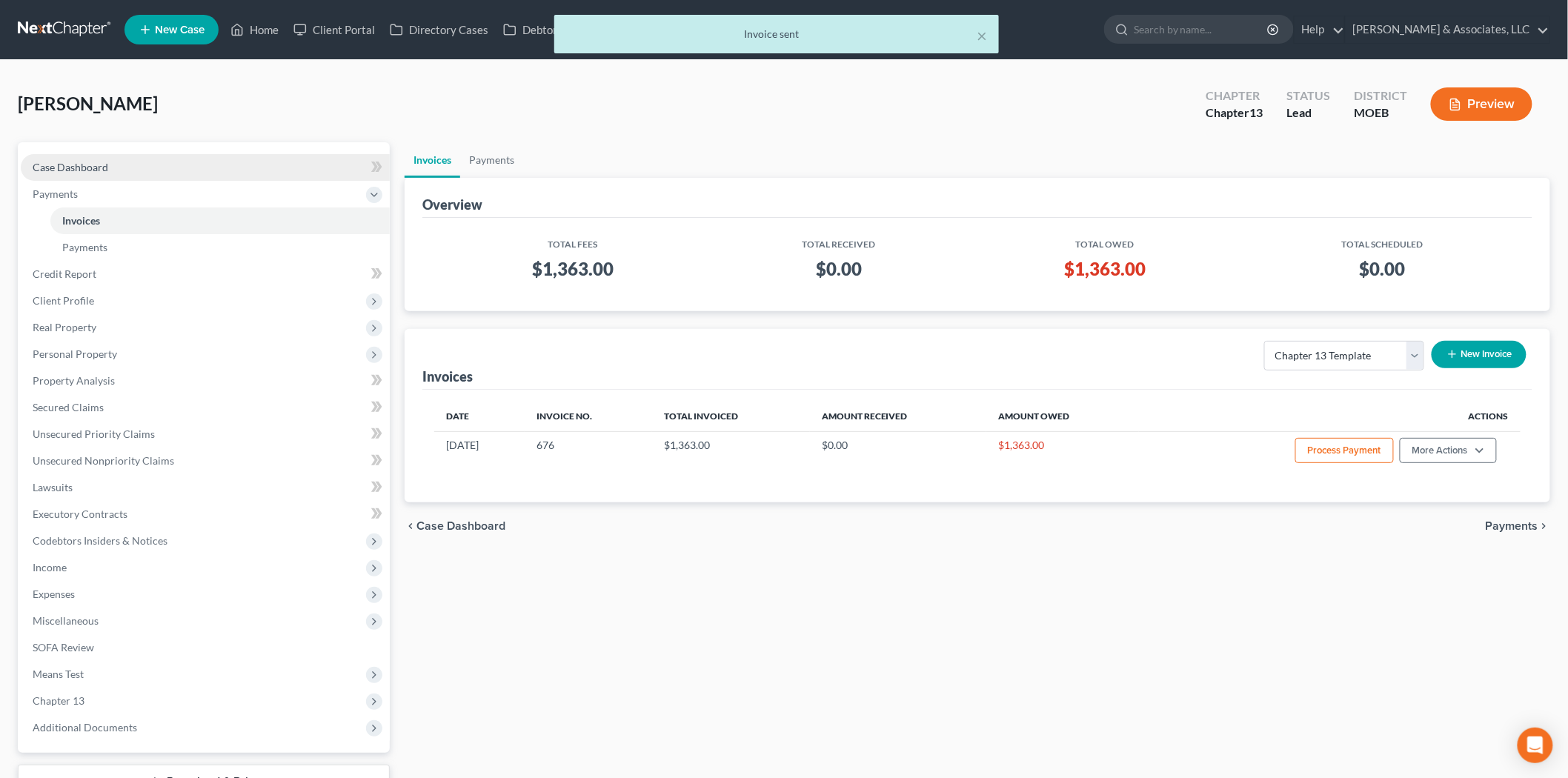
click at [79, 161] on span "Case Dashboard" at bounding box center [71, 167] width 75 height 13
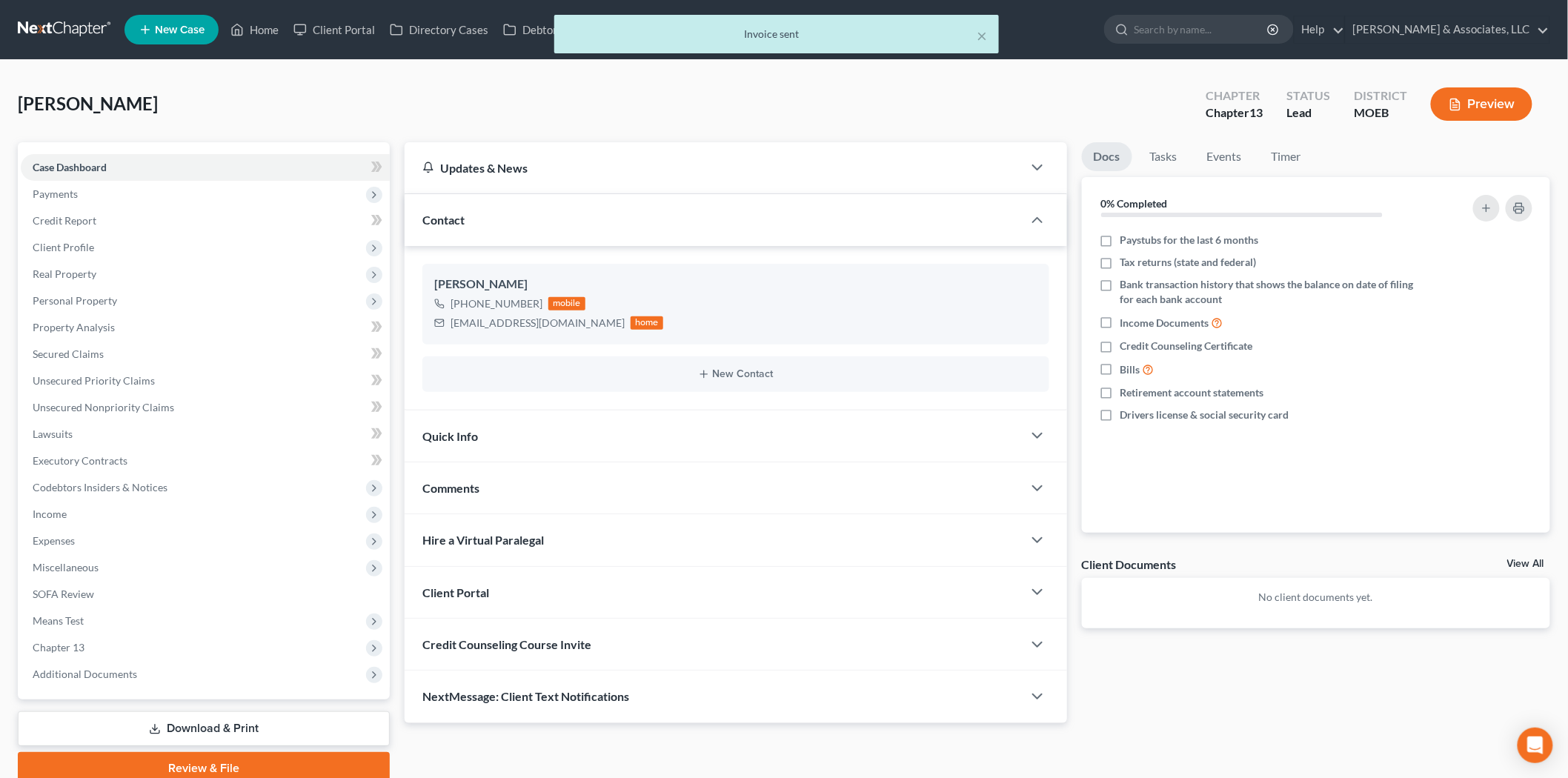
click at [553, 638] on span "Credit Counseling Course Invite" at bounding box center [506, 645] width 169 height 14
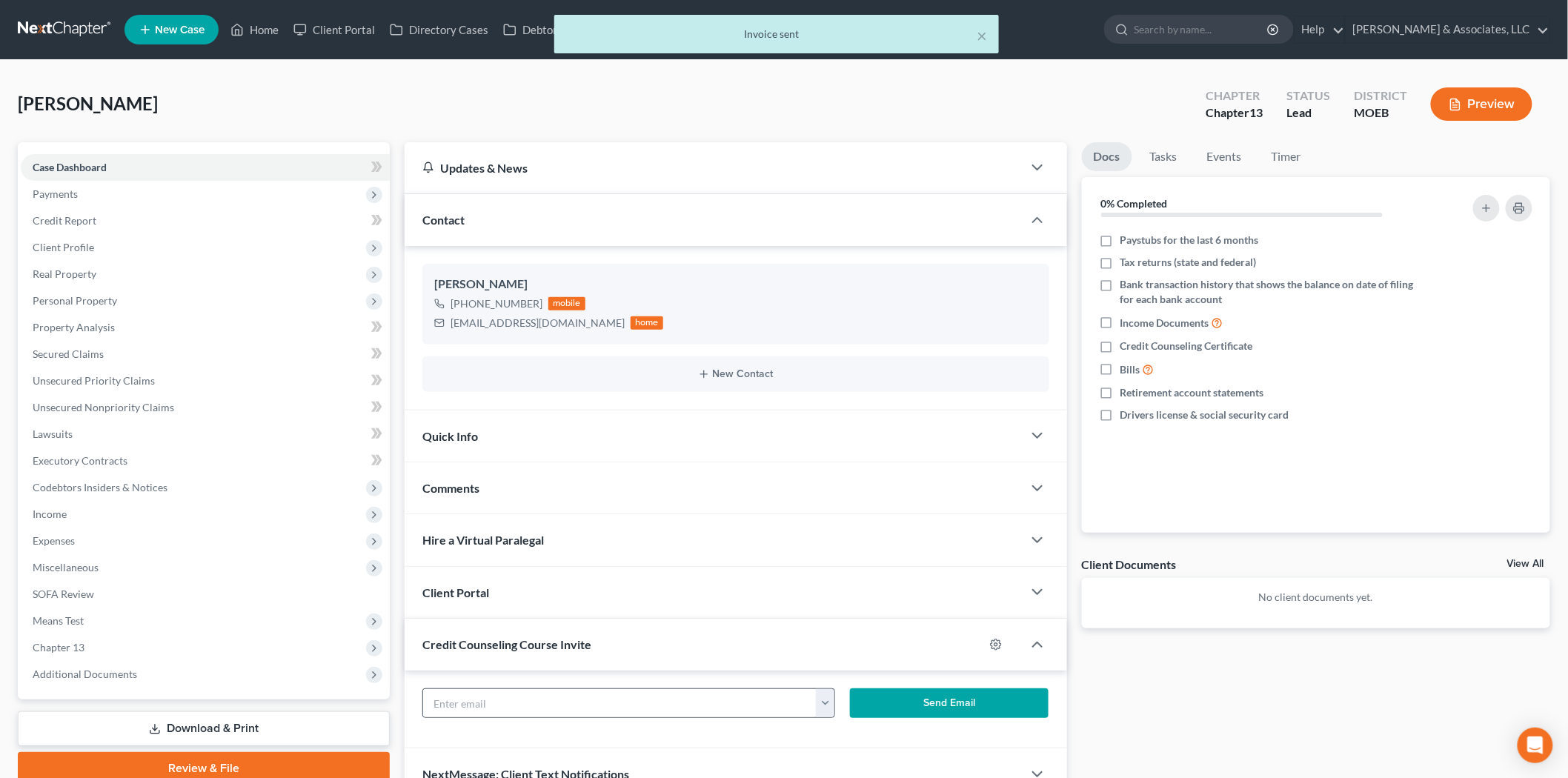
click at [831, 699] on button "button" at bounding box center [825, 703] width 19 height 28
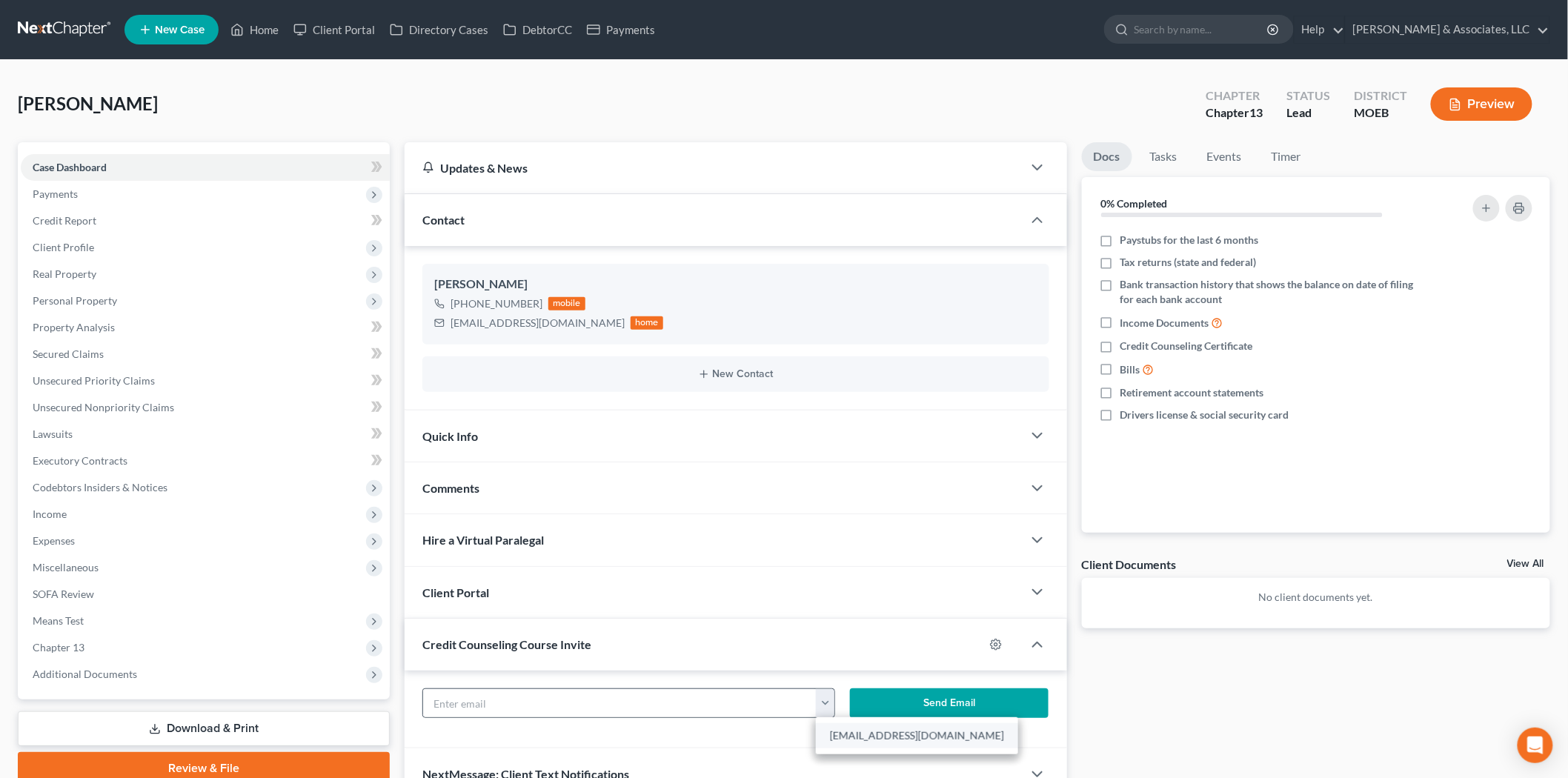
click at [847, 730] on link "[EMAIL_ADDRESS][DOMAIN_NAME]" at bounding box center [916, 736] width 202 height 25
type input "[EMAIL_ADDRESS][DOMAIN_NAME]"
click at [891, 707] on button "Send Email" at bounding box center [949, 703] width 198 height 30
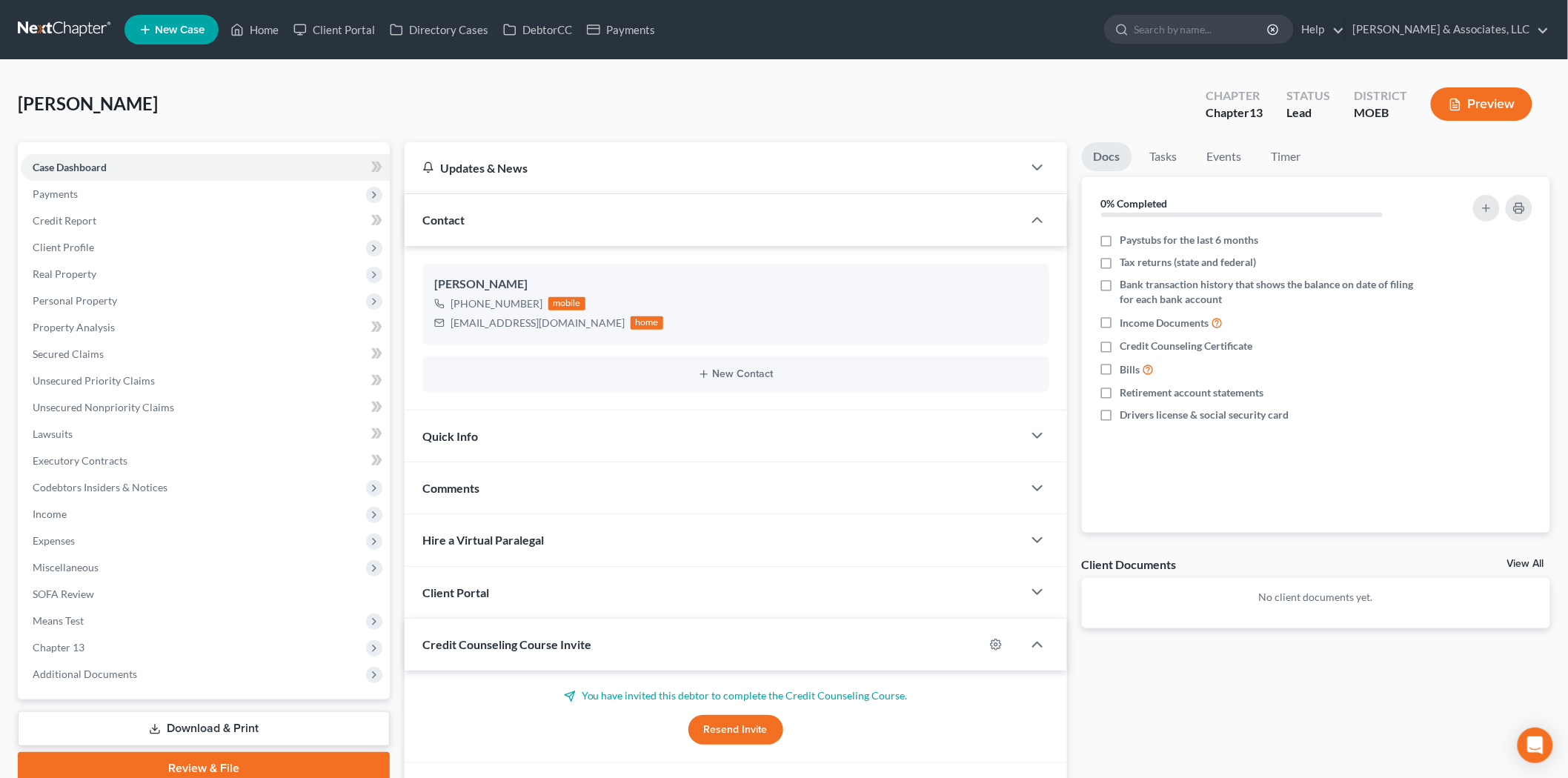
click at [463, 478] on div "Comments" at bounding box center [713, 488] width 618 height 51
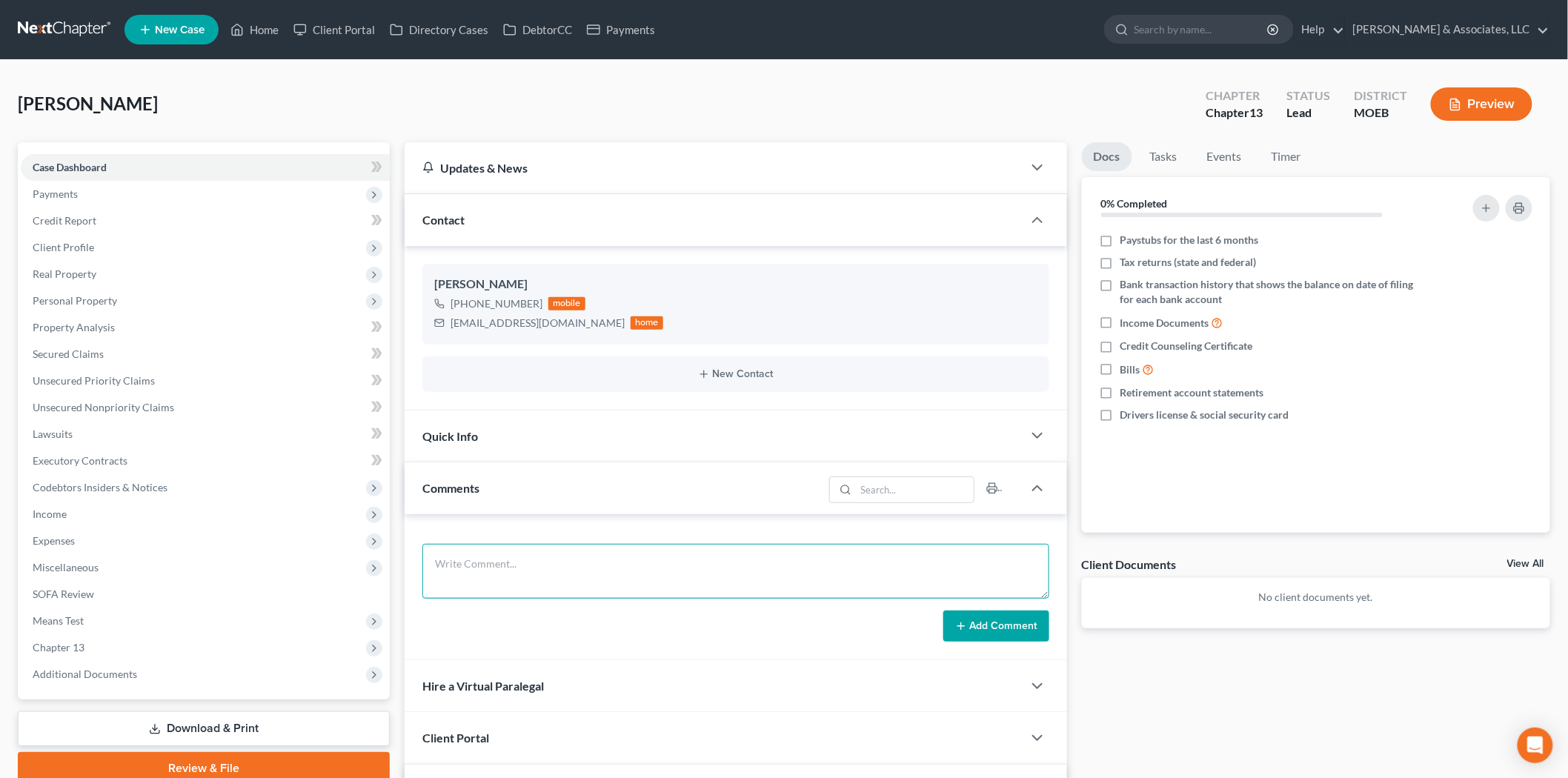
click at [600, 569] on textarea at bounding box center [735, 572] width 626 height 55
paste textarea "Ch 13 because of prior Ch 7. Needs means test. Equity and income."
type textarea "Ch 13 because of prior Ch 7. Needs means test. Equity and income."
click at [989, 625] on button "Add Comment" at bounding box center [996, 627] width 106 height 31
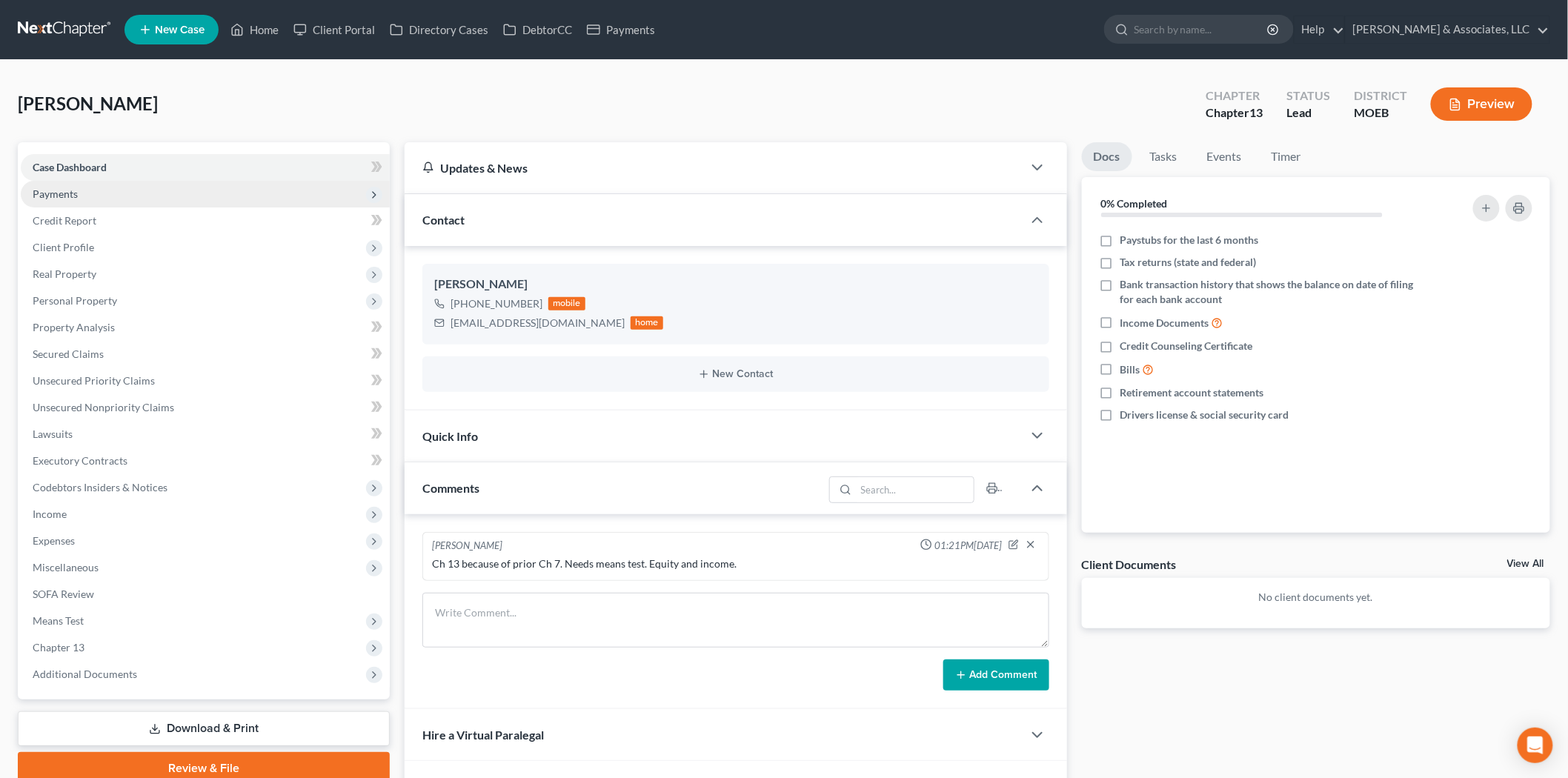
click at [92, 187] on span "Payments" at bounding box center [205, 194] width 369 height 27
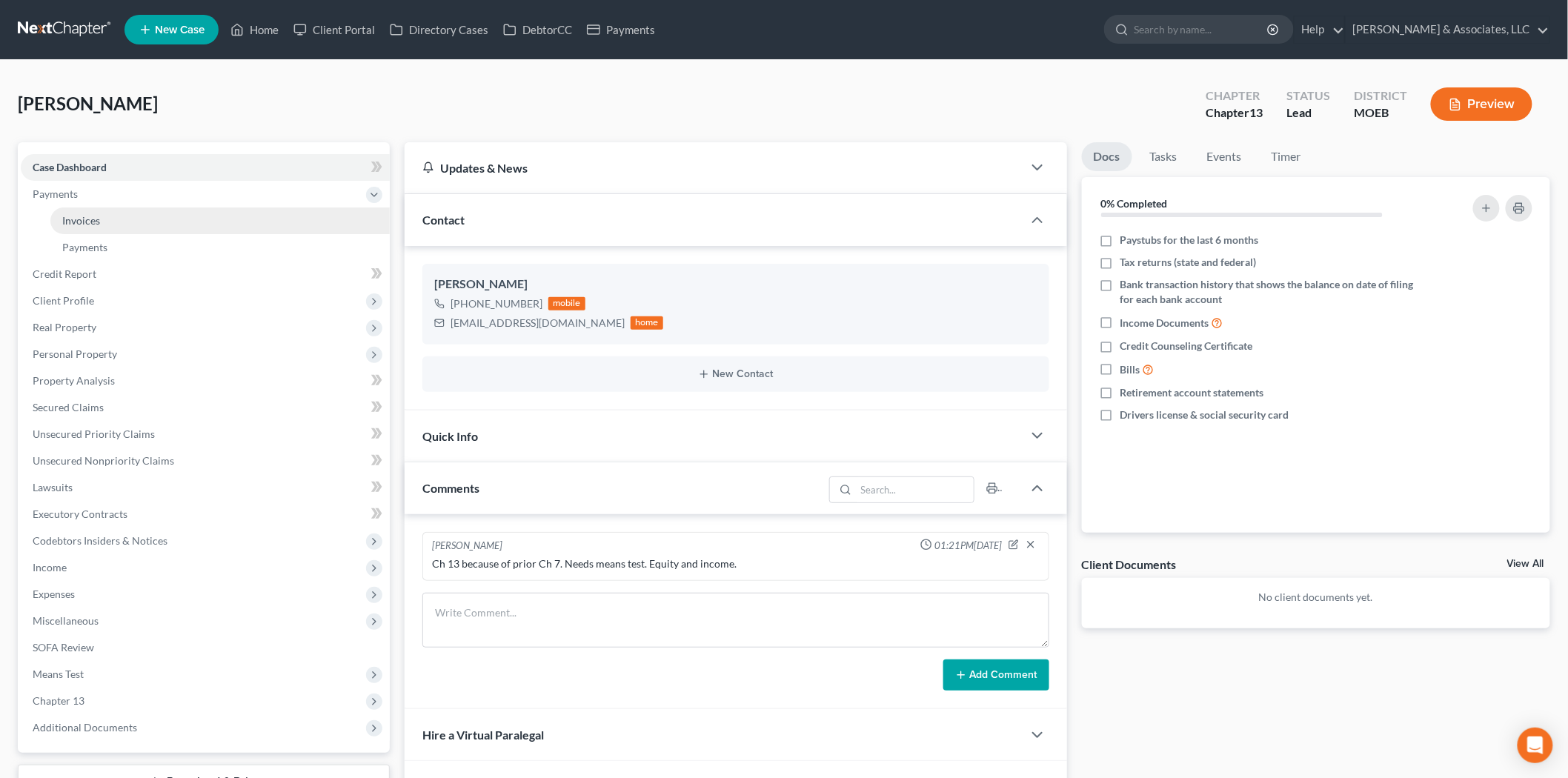
click at [85, 215] on span "Invoices" at bounding box center [81, 220] width 38 height 13
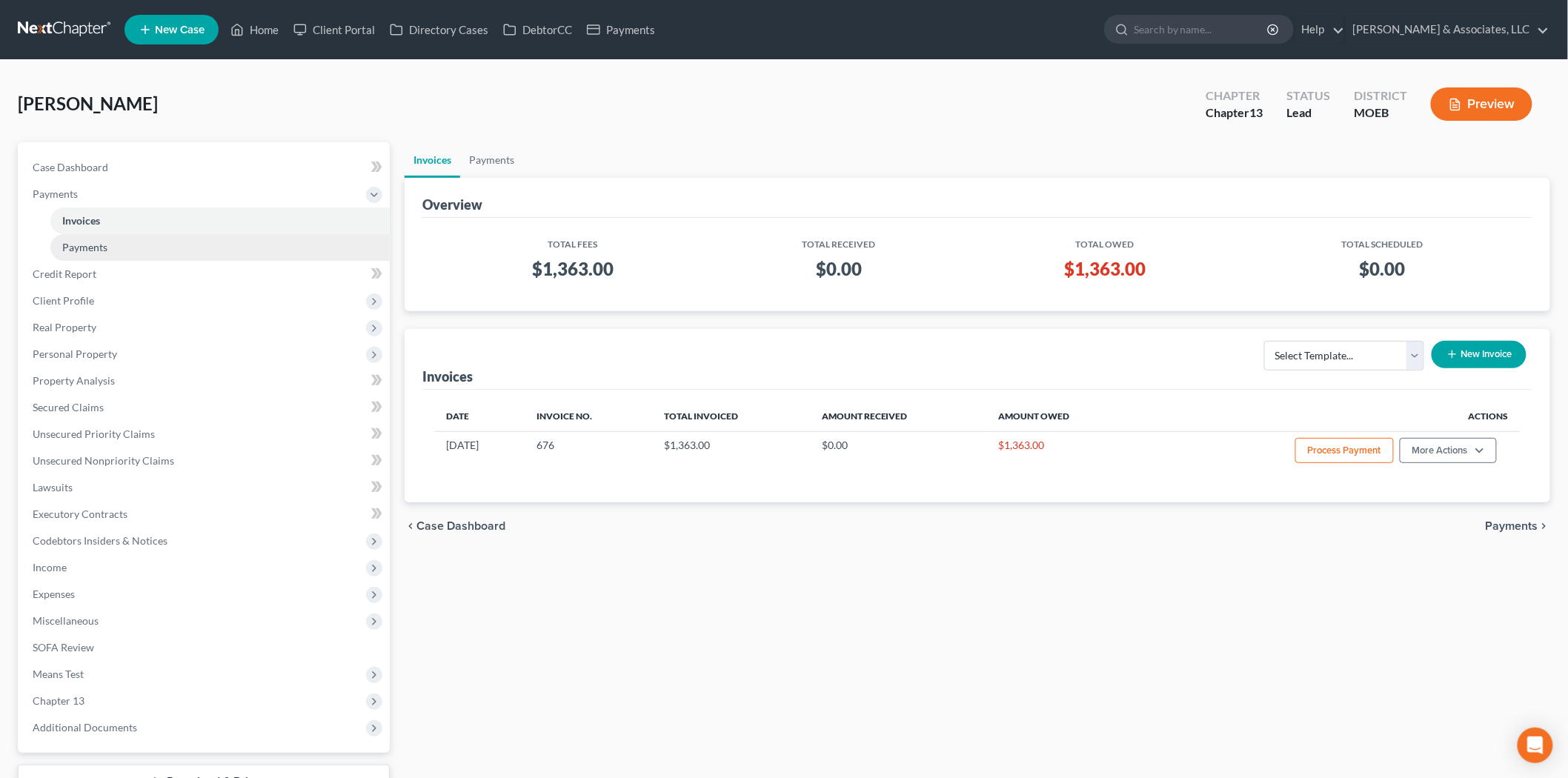
click at [88, 241] on span "Payments" at bounding box center [85, 247] width 45 height 13
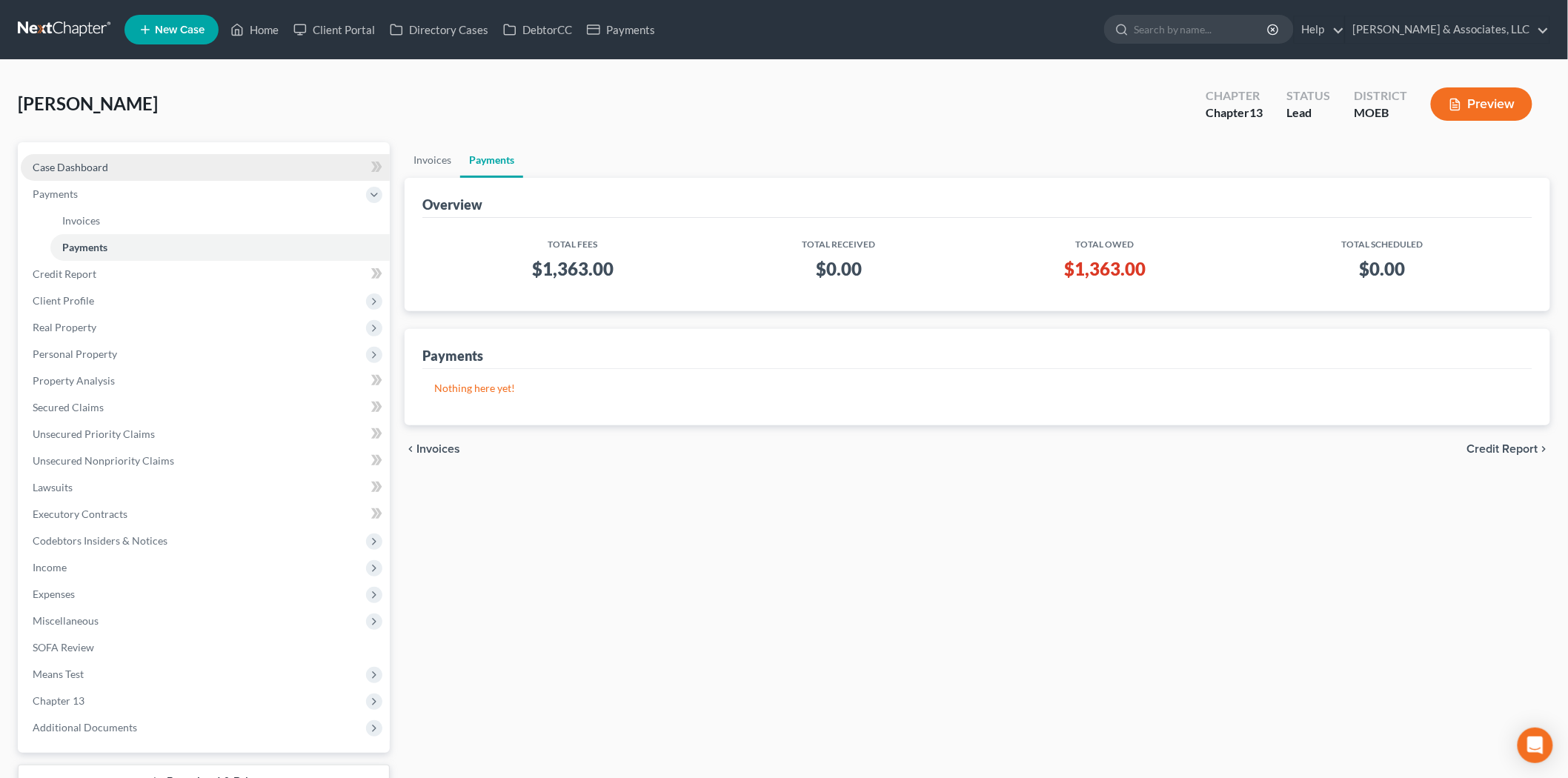
click at [96, 164] on span "Case Dashboard" at bounding box center [71, 167] width 75 height 13
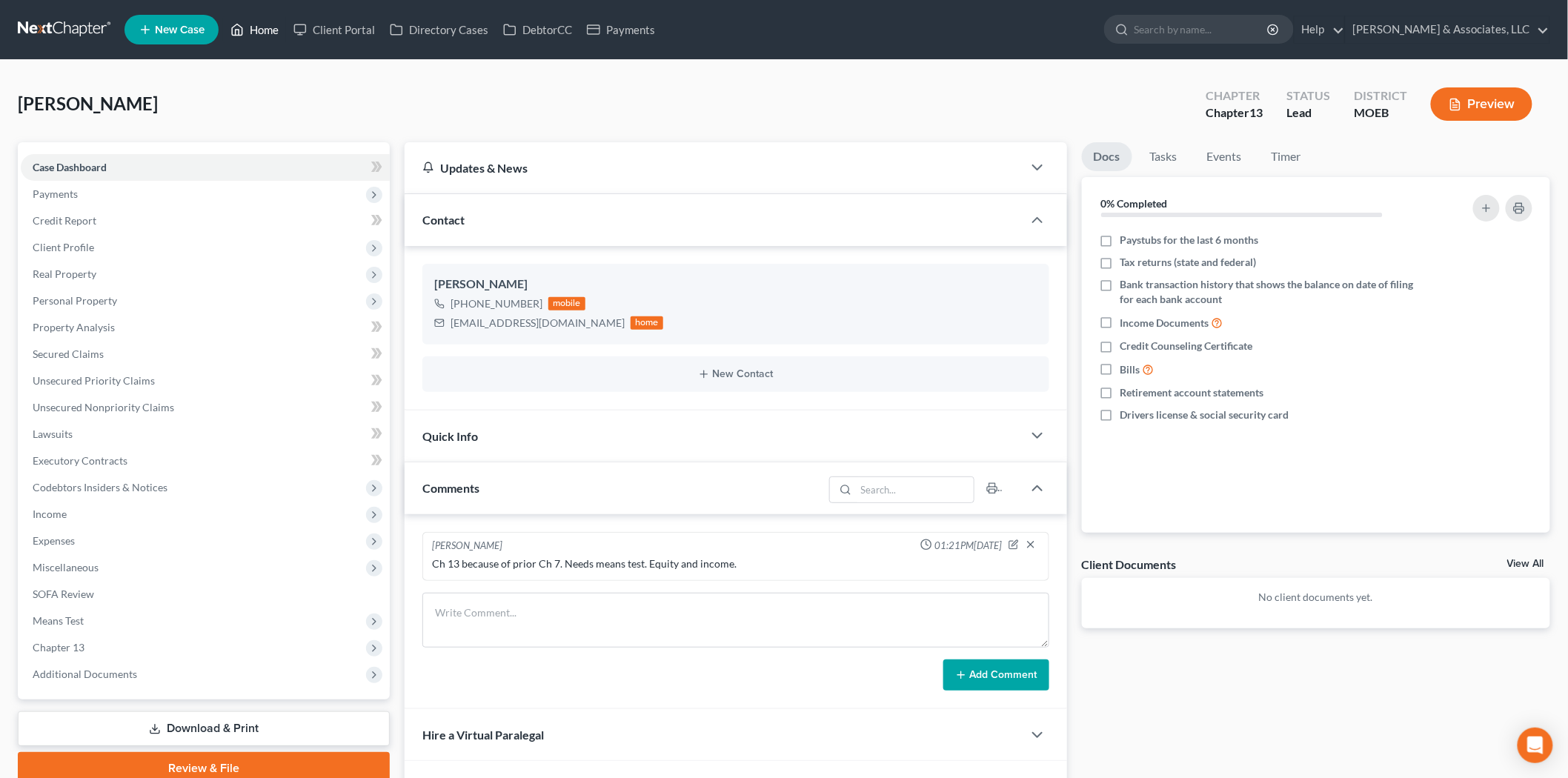
click at [256, 27] on link "Home" at bounding box center [254, 30] width 63 height 27
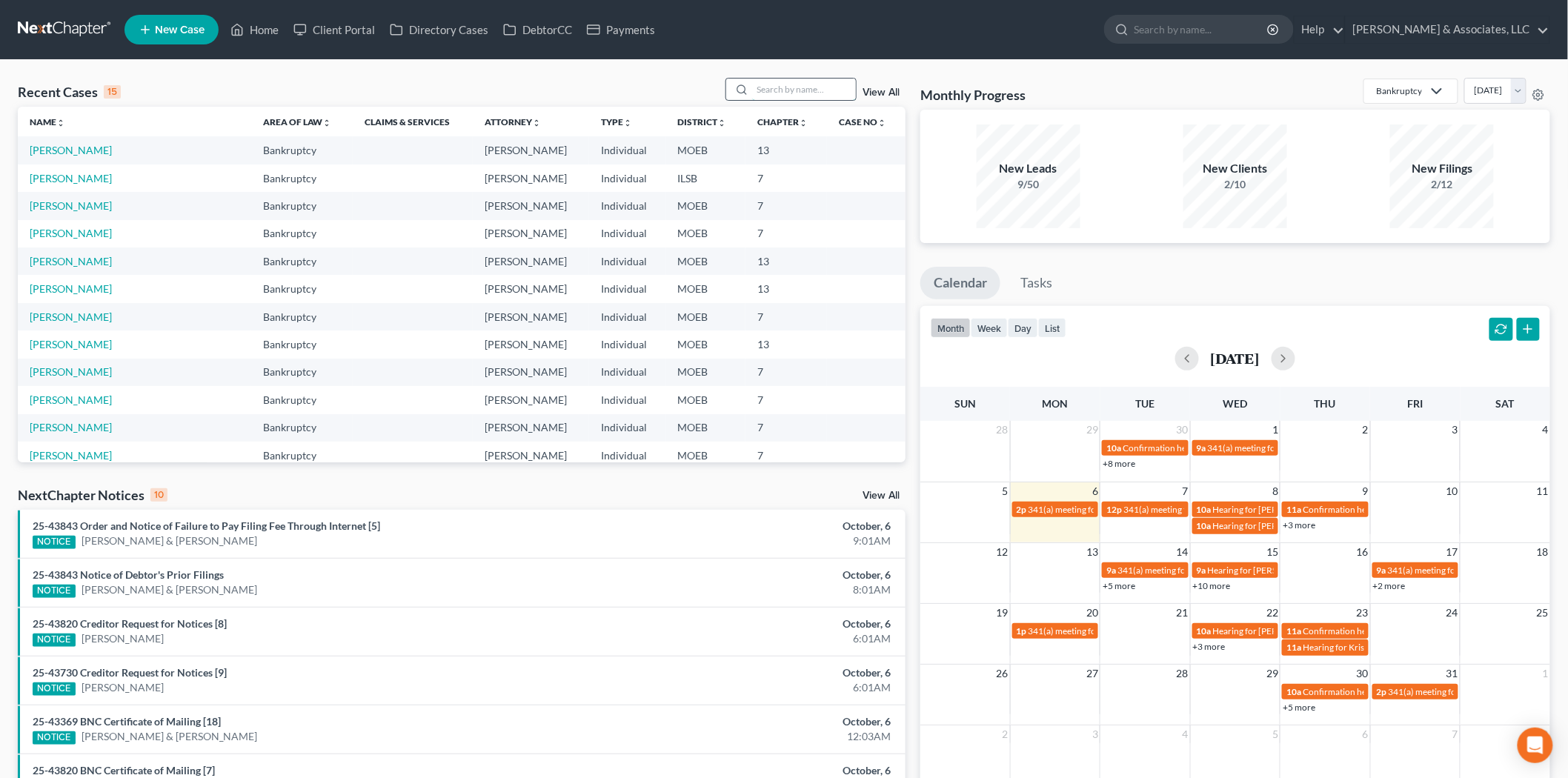
click at [786, 89] on input "search" at bounding box center [804, 89] width 103 height 21
type input "[PERSON_NAME]"
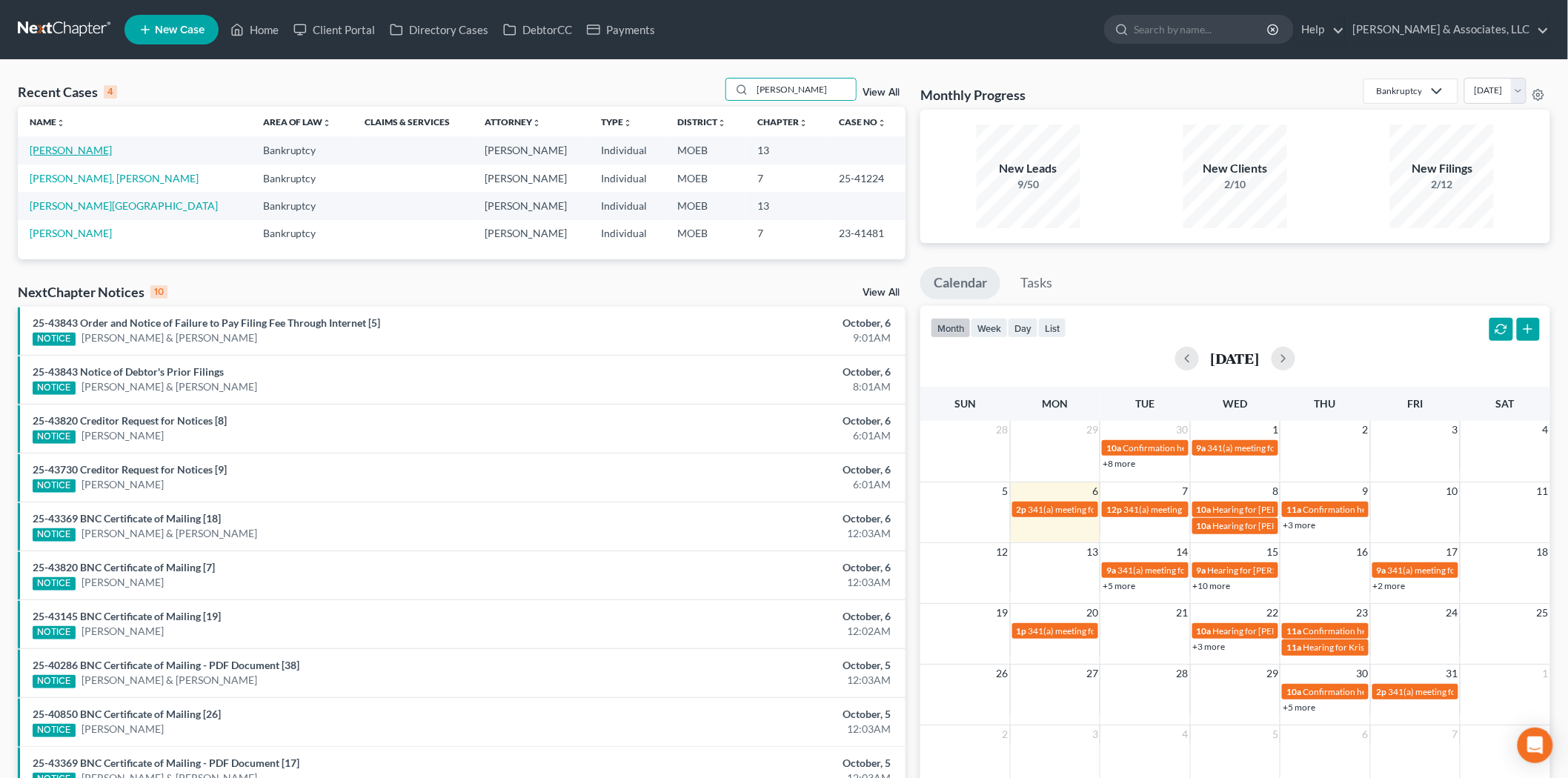
click at [78, 155] on link "[PERSON_NAME]" at bounding box center [71, 150] width 82 height 13
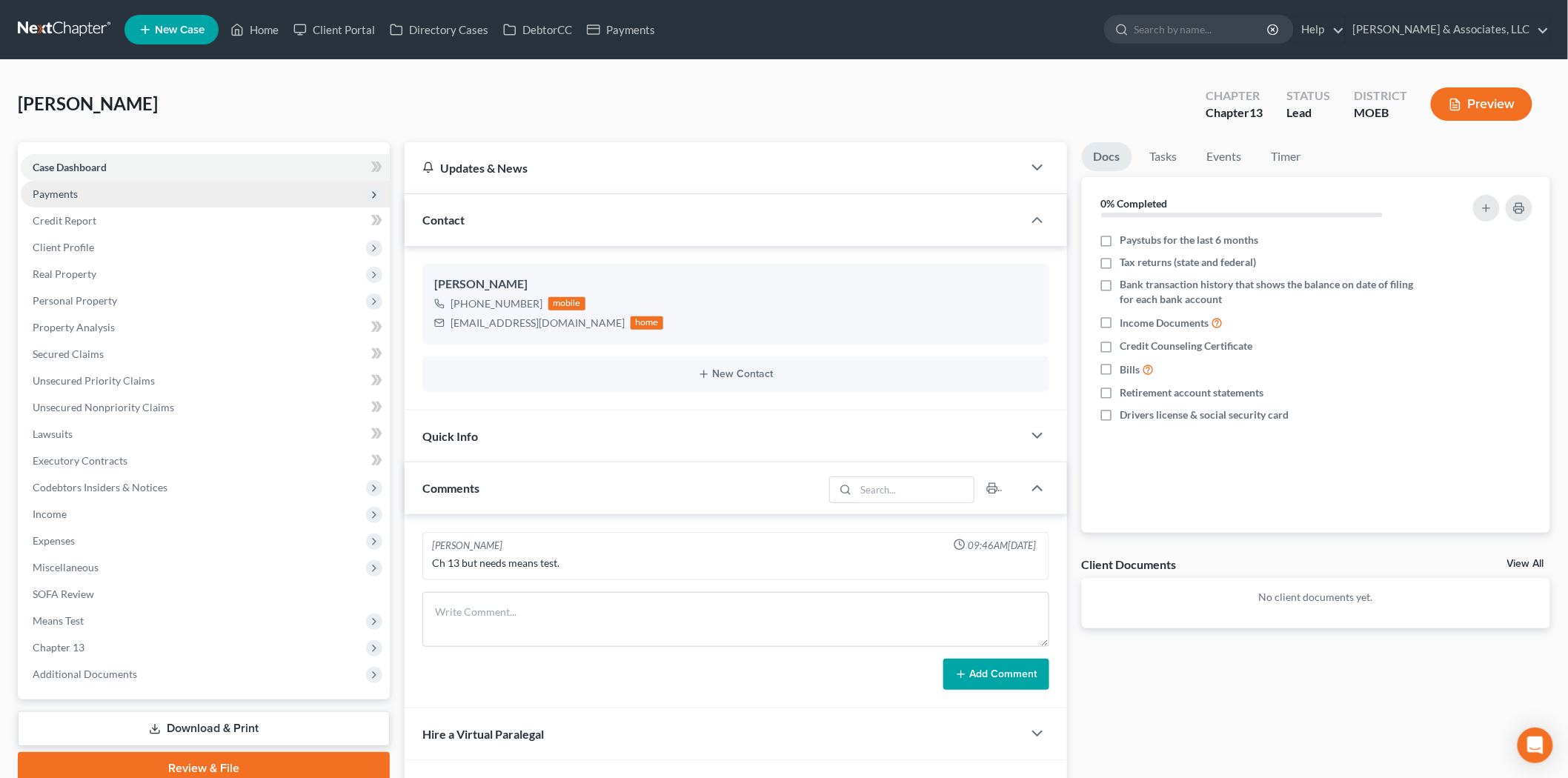
click at [80, 194] on span "Payments" at bounding box center [205, 194] width 369 height 27
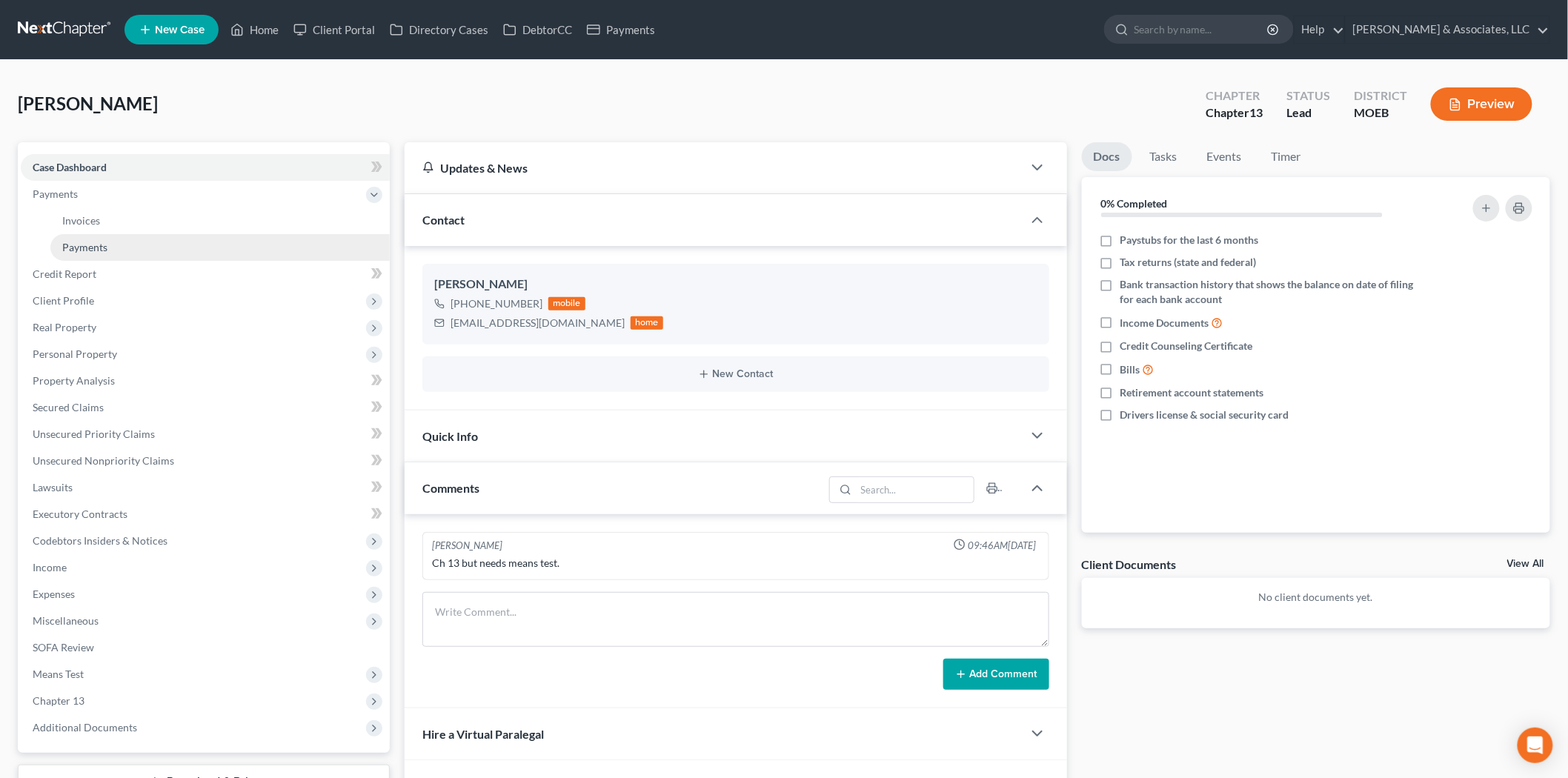
click at [102, 245] on span "Payments" at bounding box center [85, 247] width 45 height 13
